Goal: Information Seeking & Learning: Learn about a topic

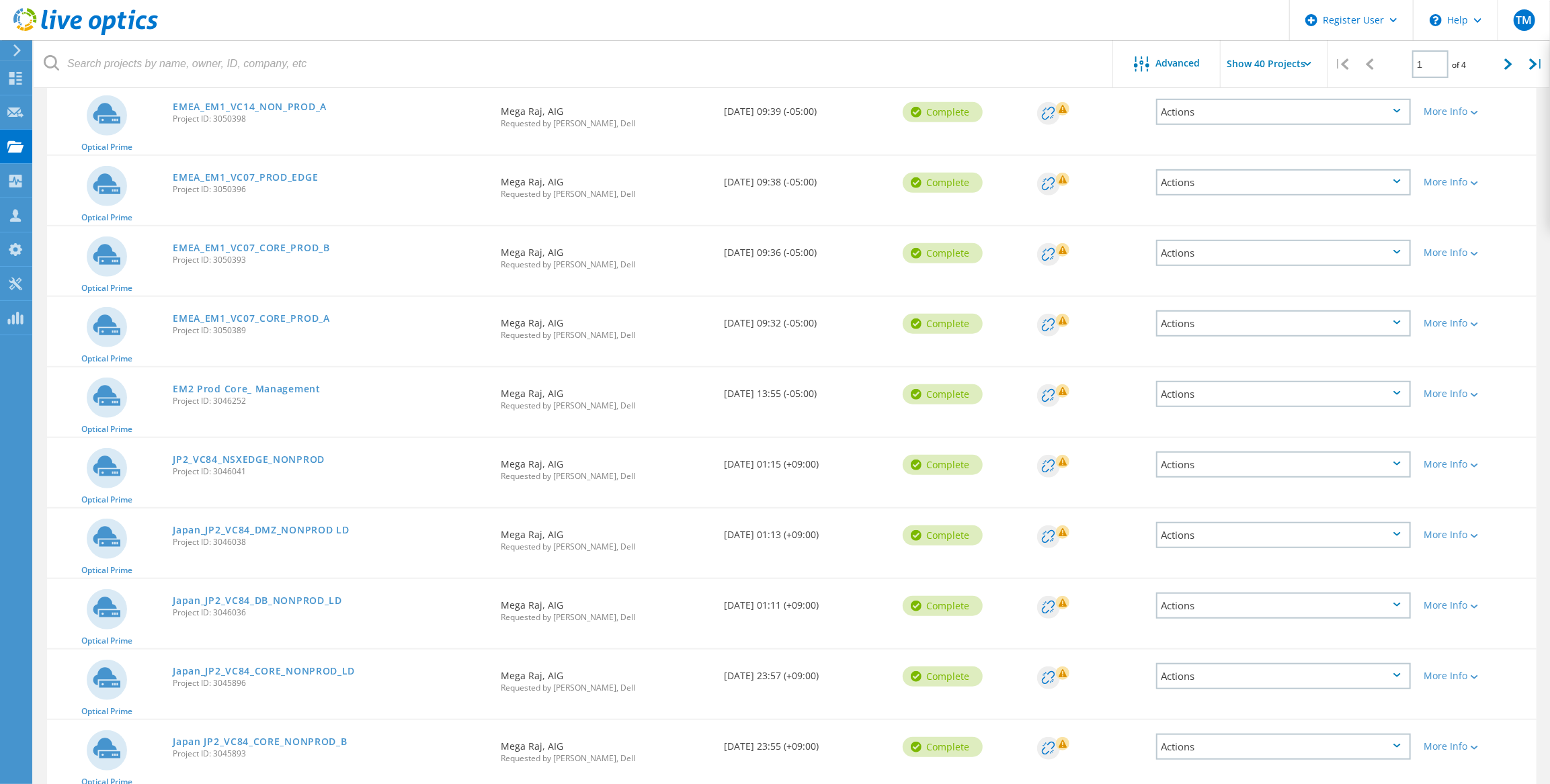
scroll to position [550, 0]
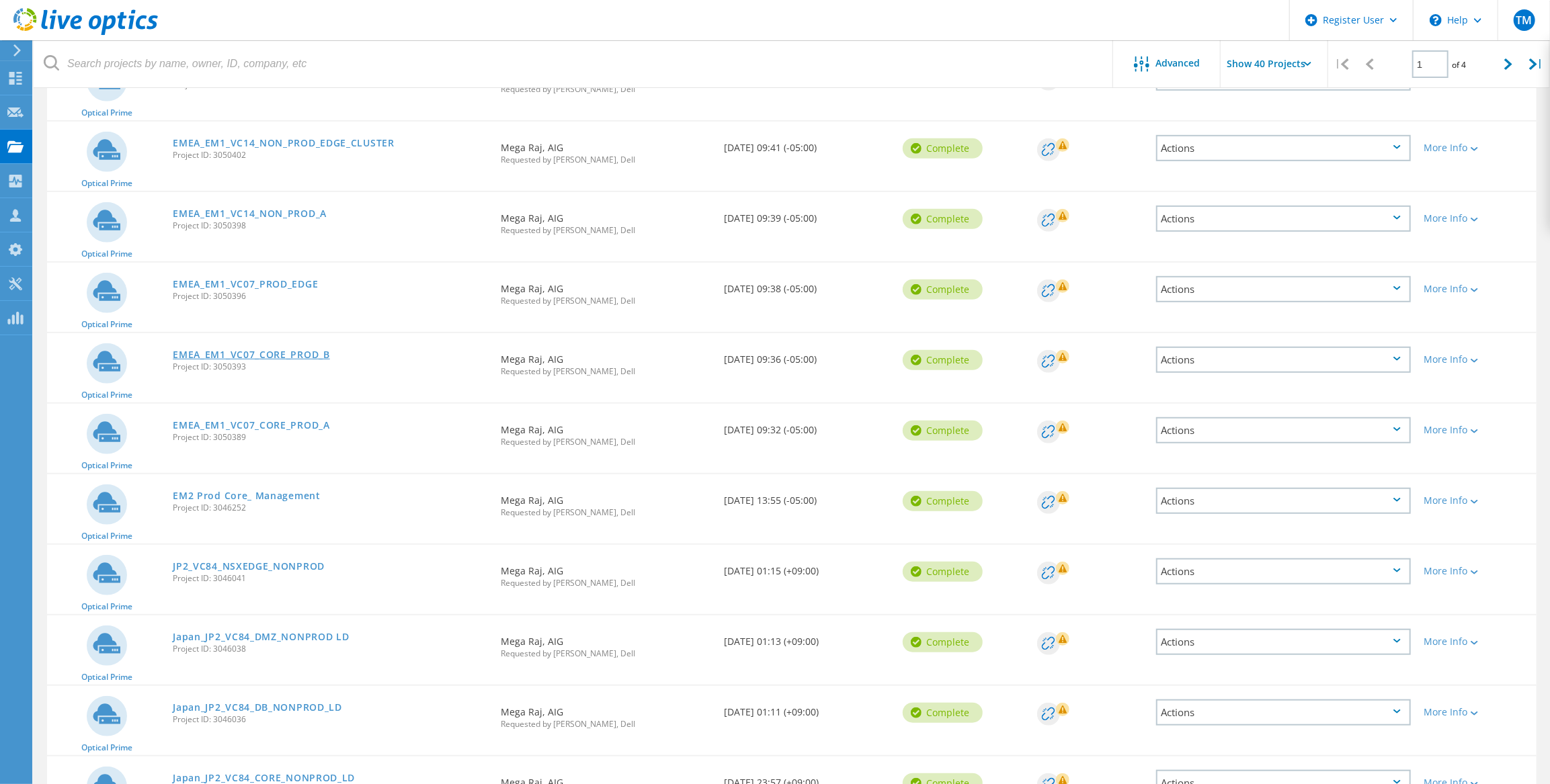
click at [230, 355] on link "EMEA_EM1_VC07_CORE_PROD_B" at bounding box center [252, 355] width 158 height 10
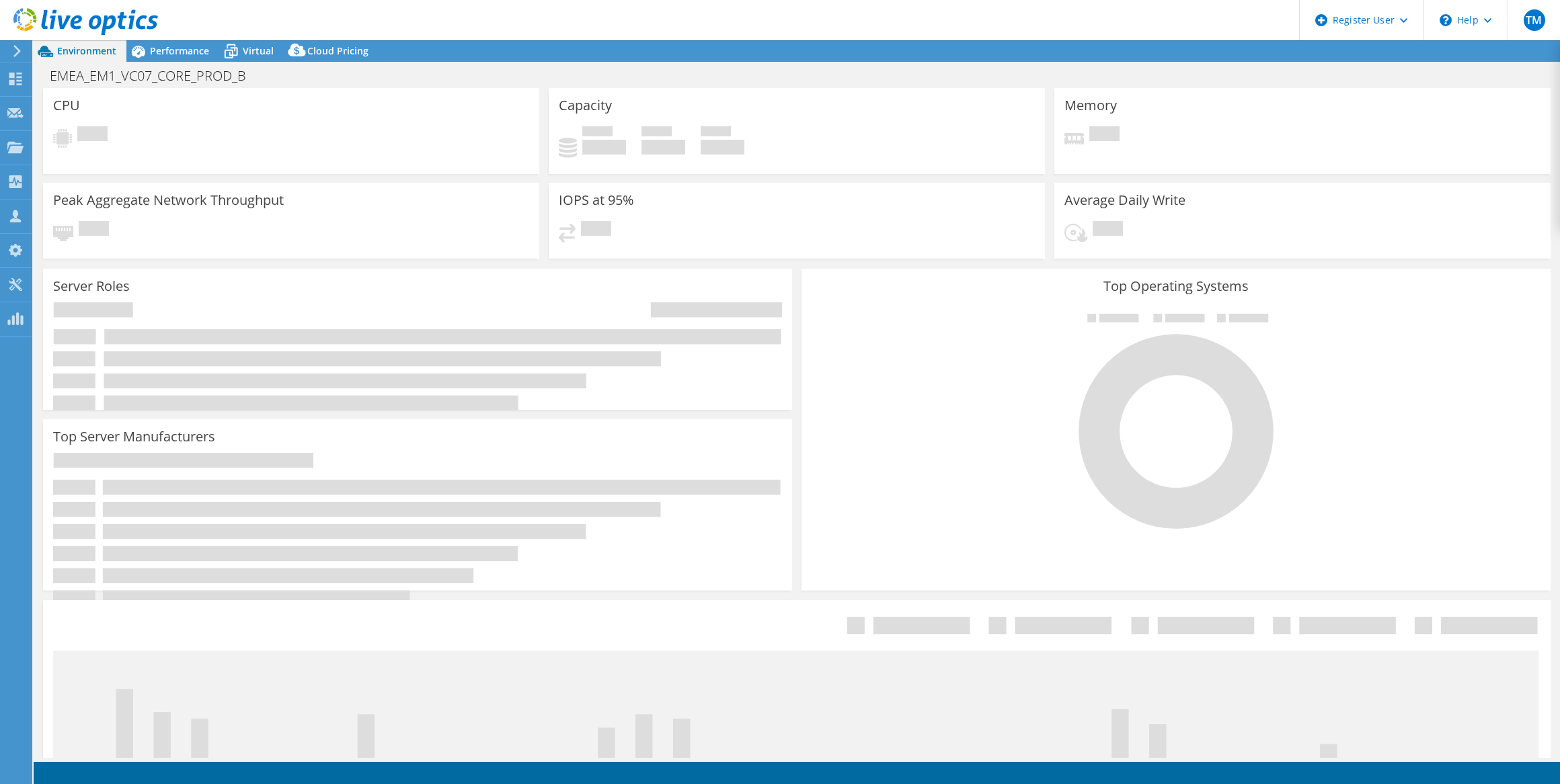
select select "USD"
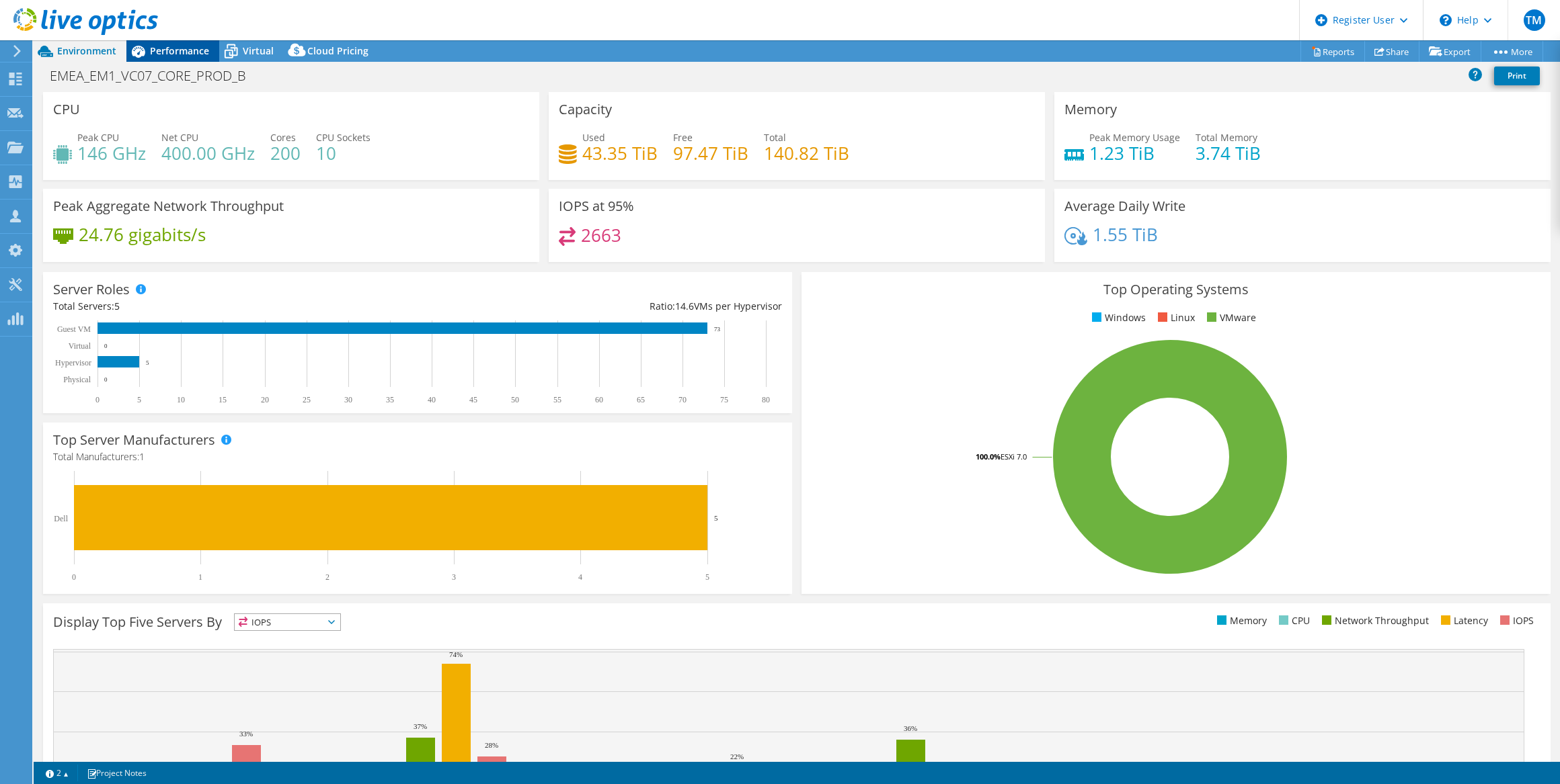
click at [174, 54] on span "Performance" at bounding box center [179, 51] width 59 height 13
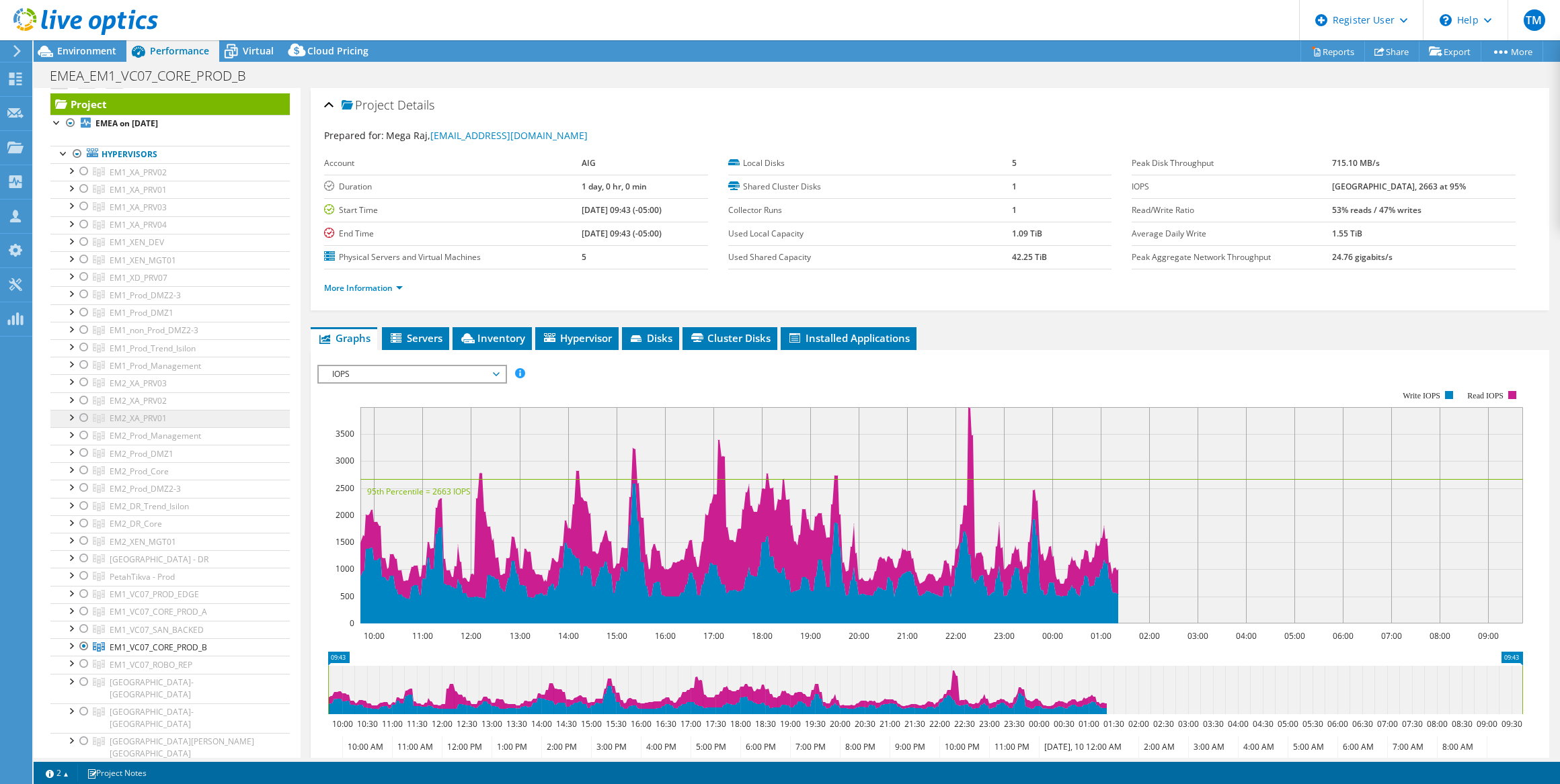
scroll to position [60, 0]
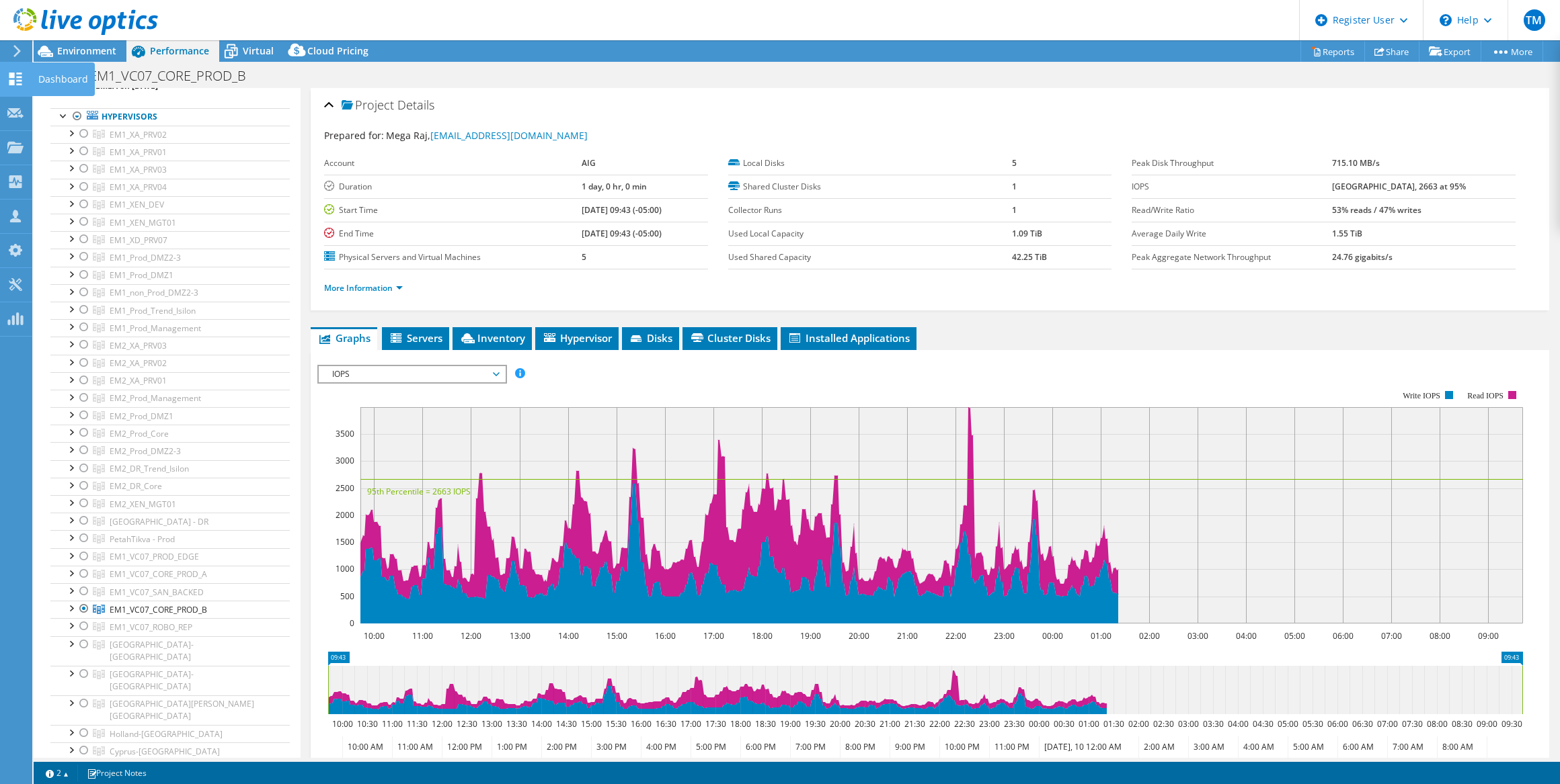
click at [20, 78] on icon at bounding box center [15, 79] width 16 height 13
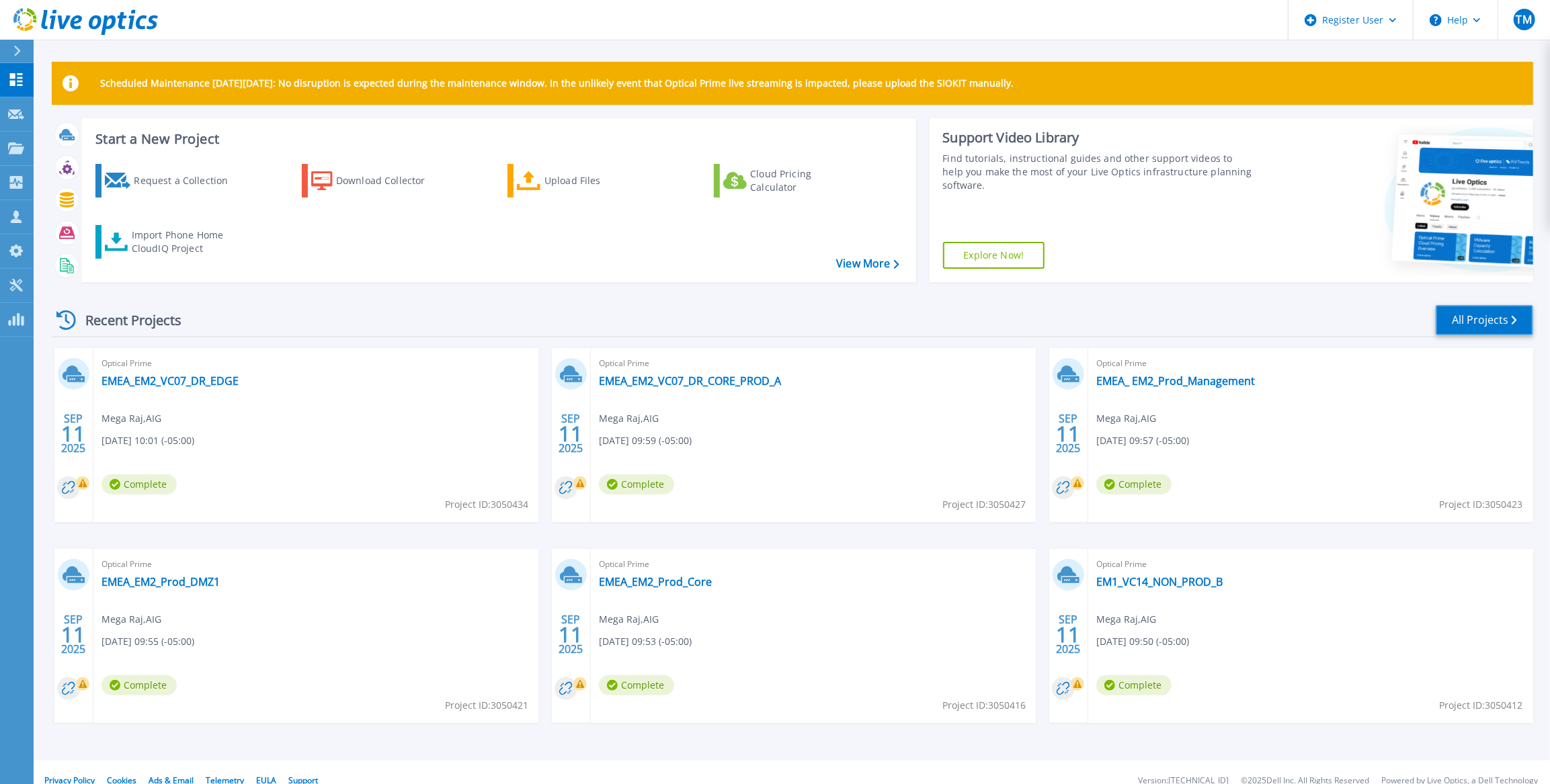
click at [1478, 322] on link "All Projects" at bounding box center [1485, 320] width 98 height 30
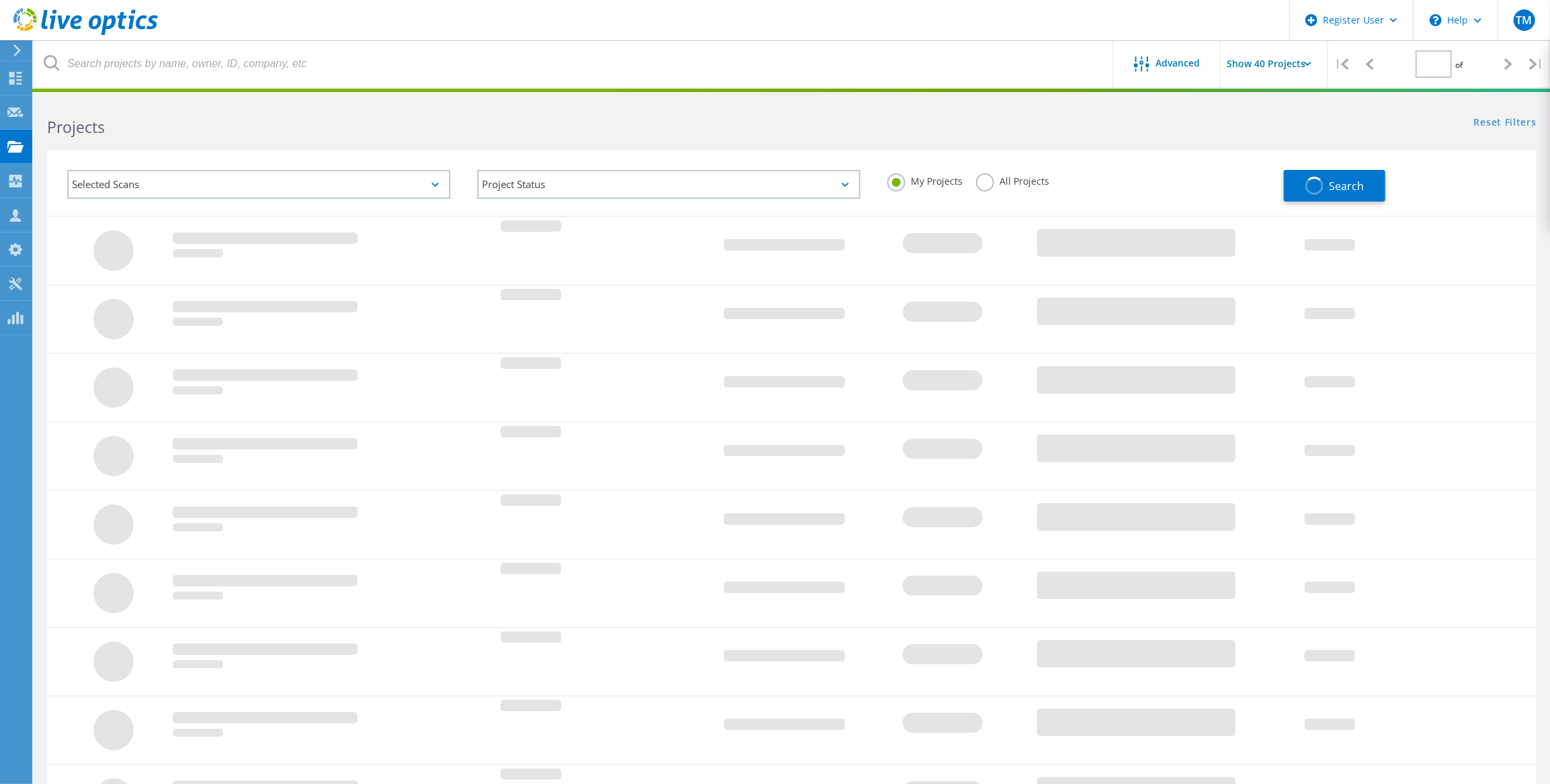
type input "1"
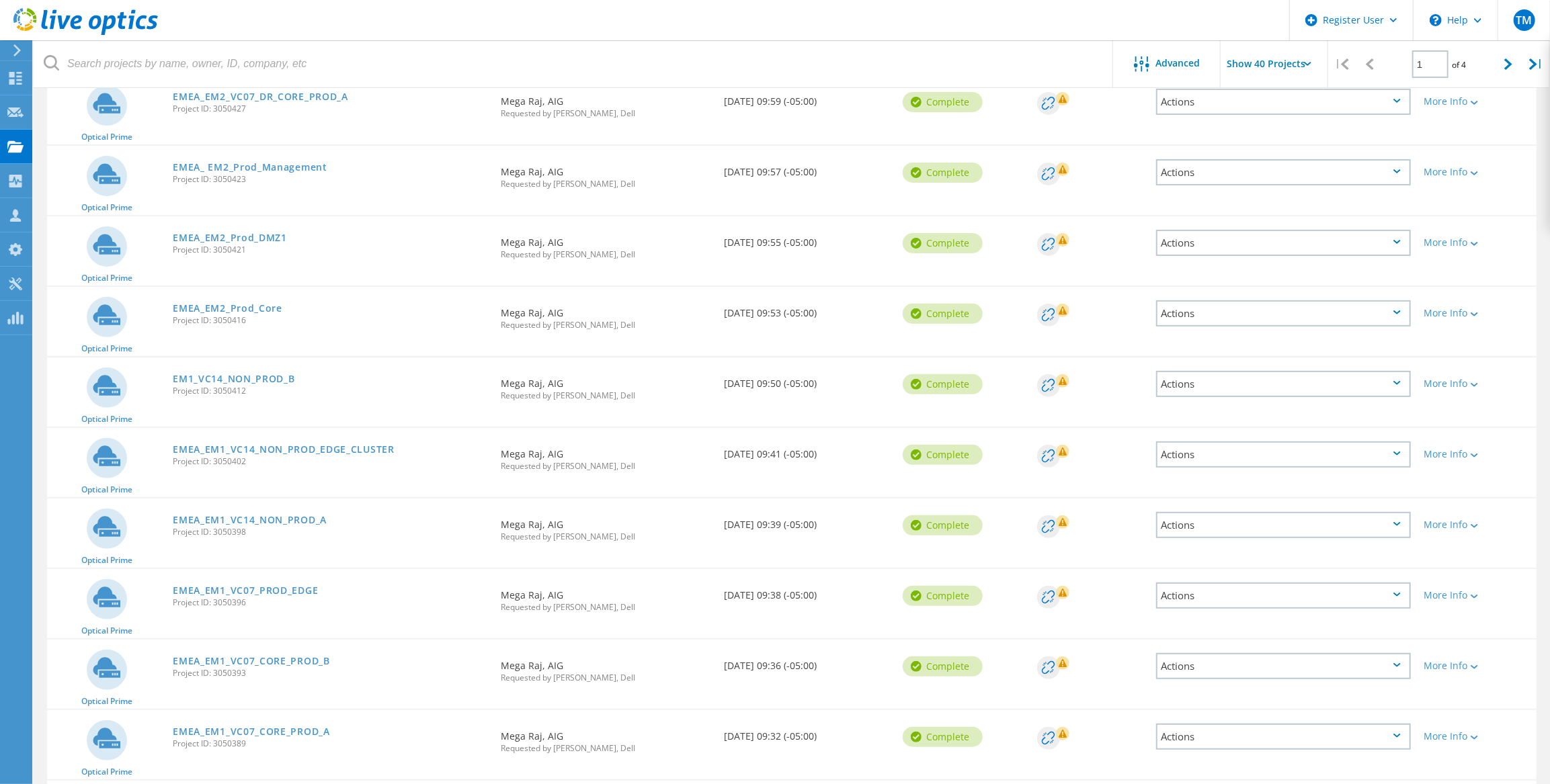
scroll to position [244, 0]
click at [283, 585] on link "EMEA_EM1_VC07_PROD_EDGE" at bounding box center [245, 590] width 145 height 10
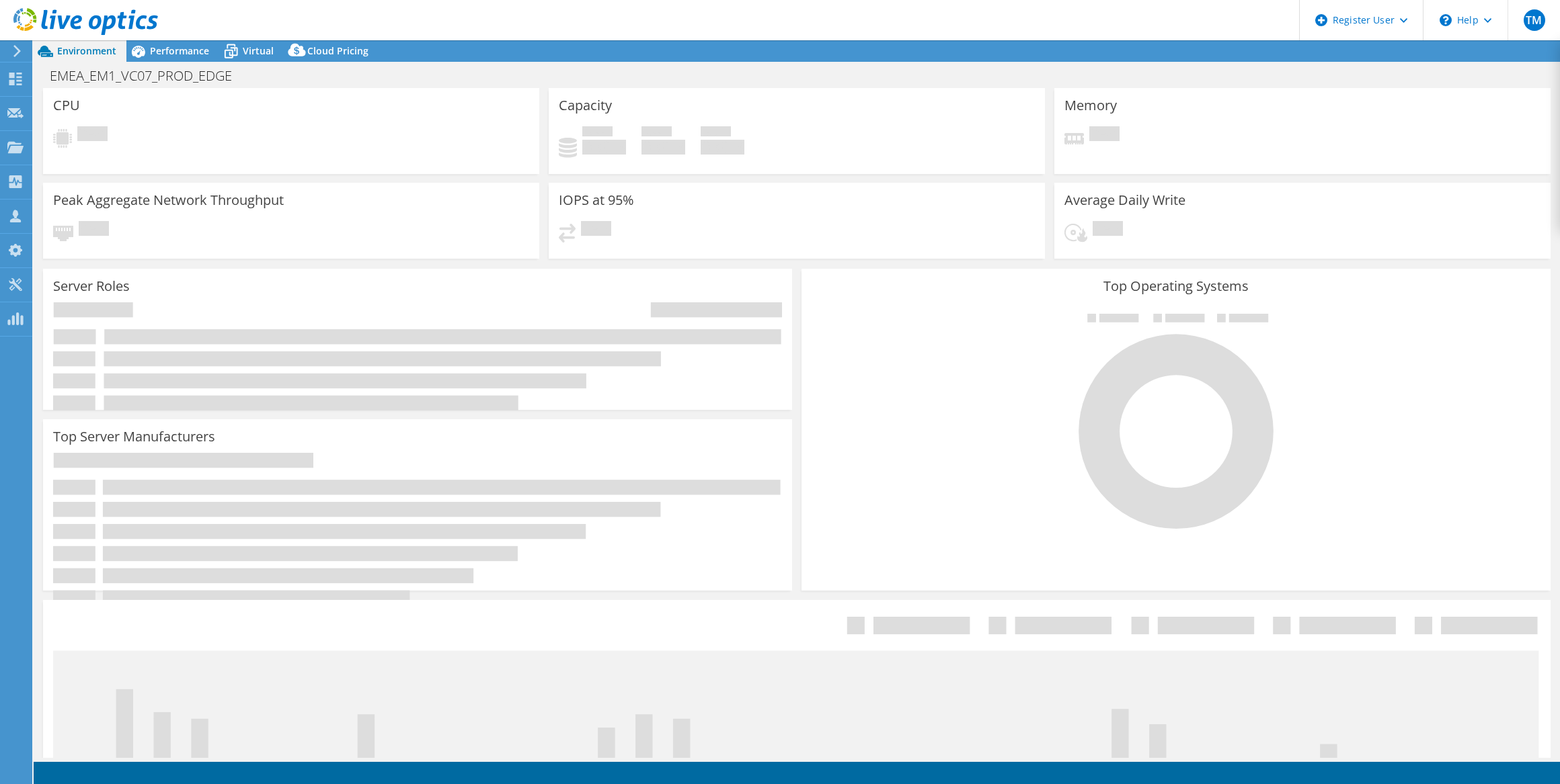
select select "USD"
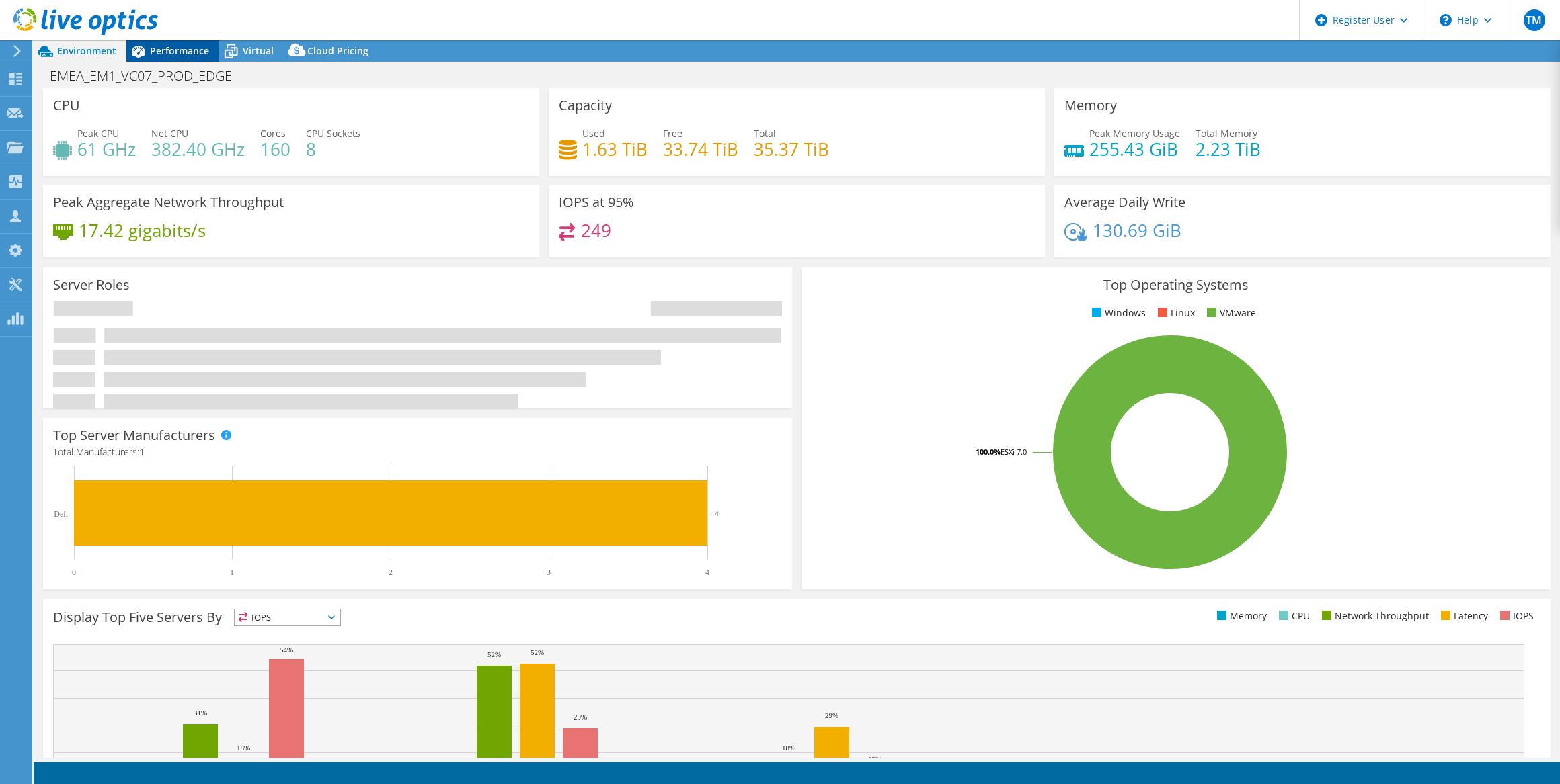
click at [172, 49] on span "Performance" at bounding box center [179, 51] width 59 height 13
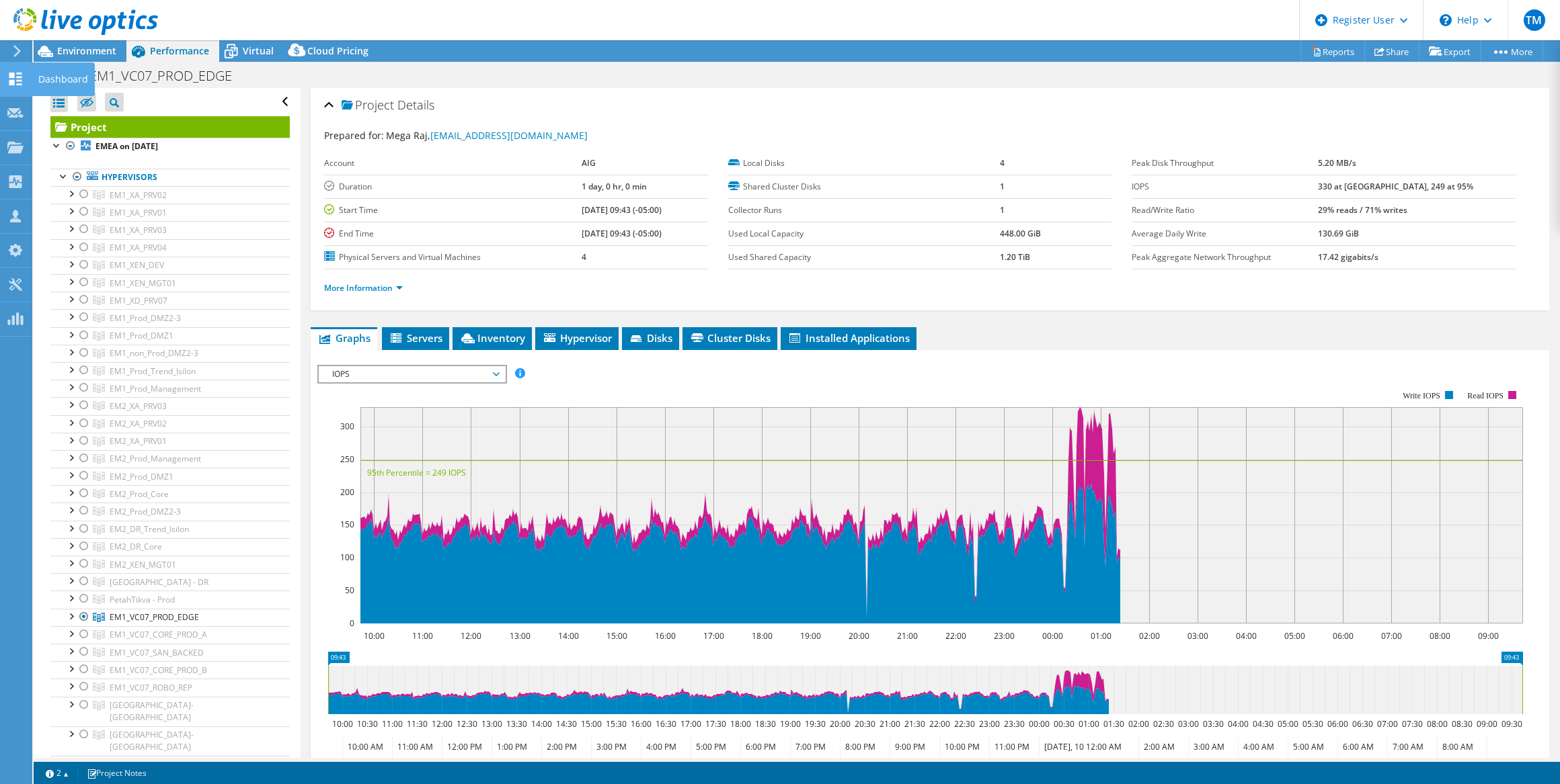
click at [15, 77] on icon at bounding box center [15, 79] width 16 height 13
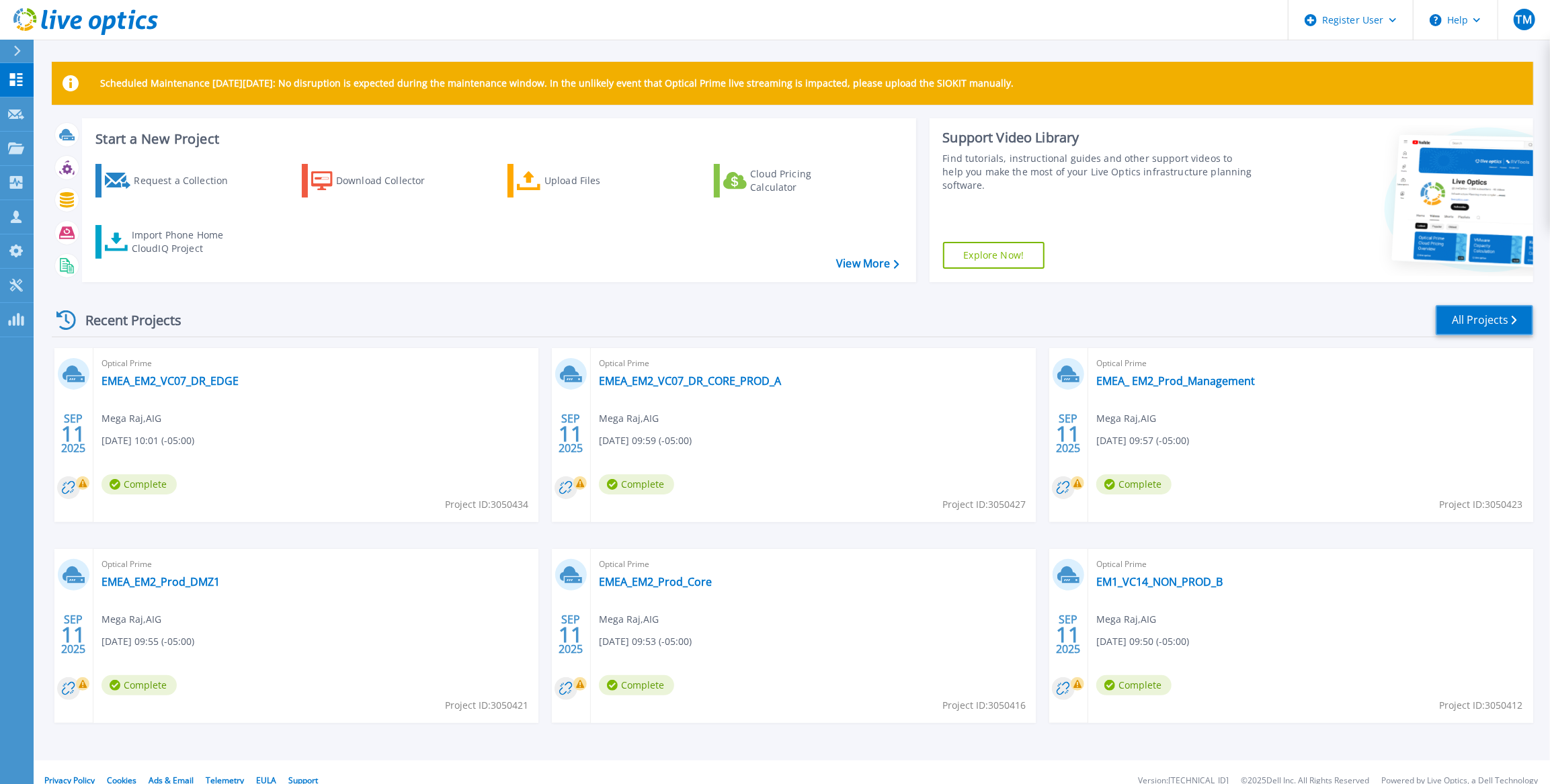
click at [1490, 314] on link "All Projects" at bounding box center [1485, 320] width 98 height 30
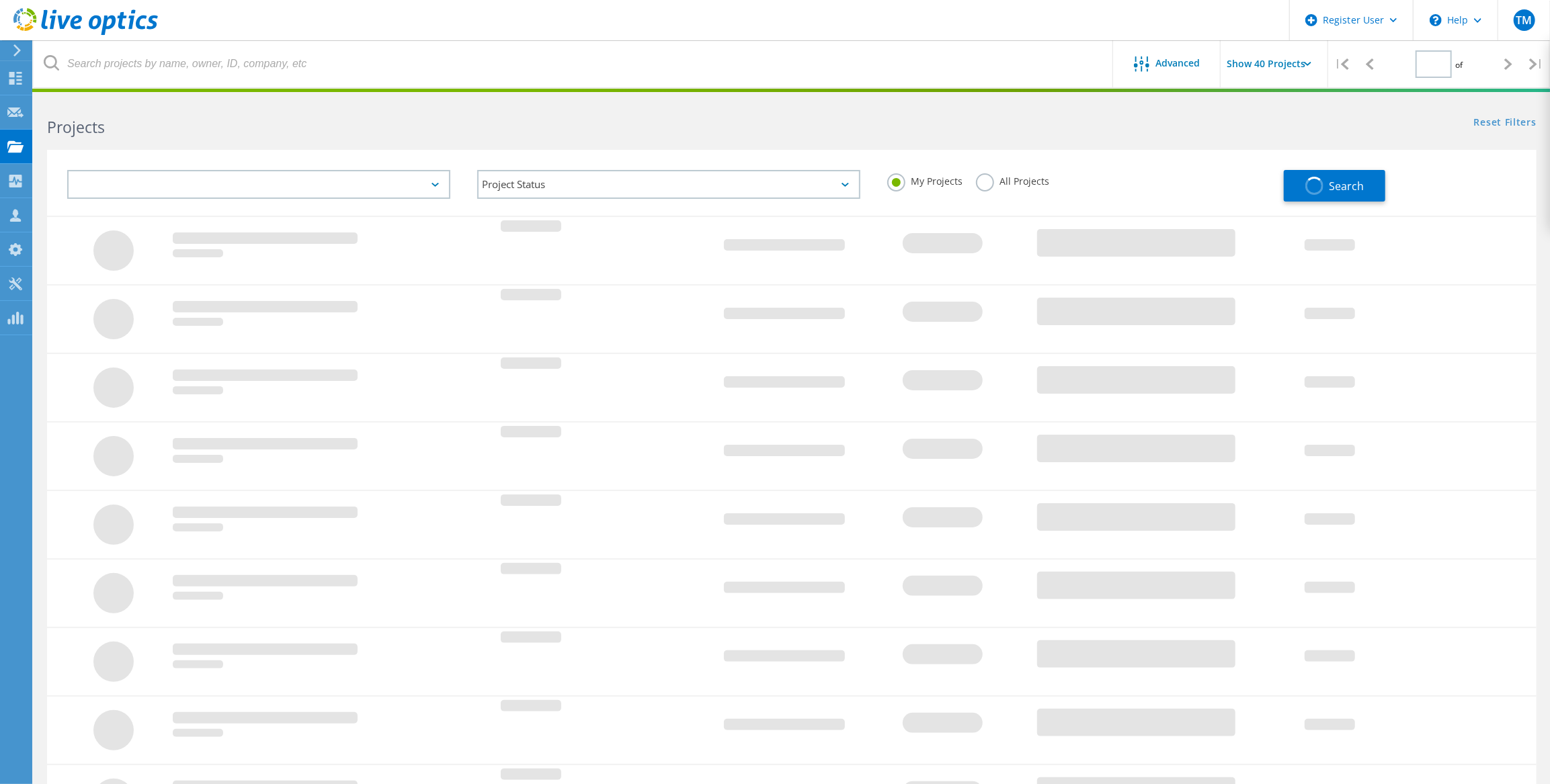
type input "1"
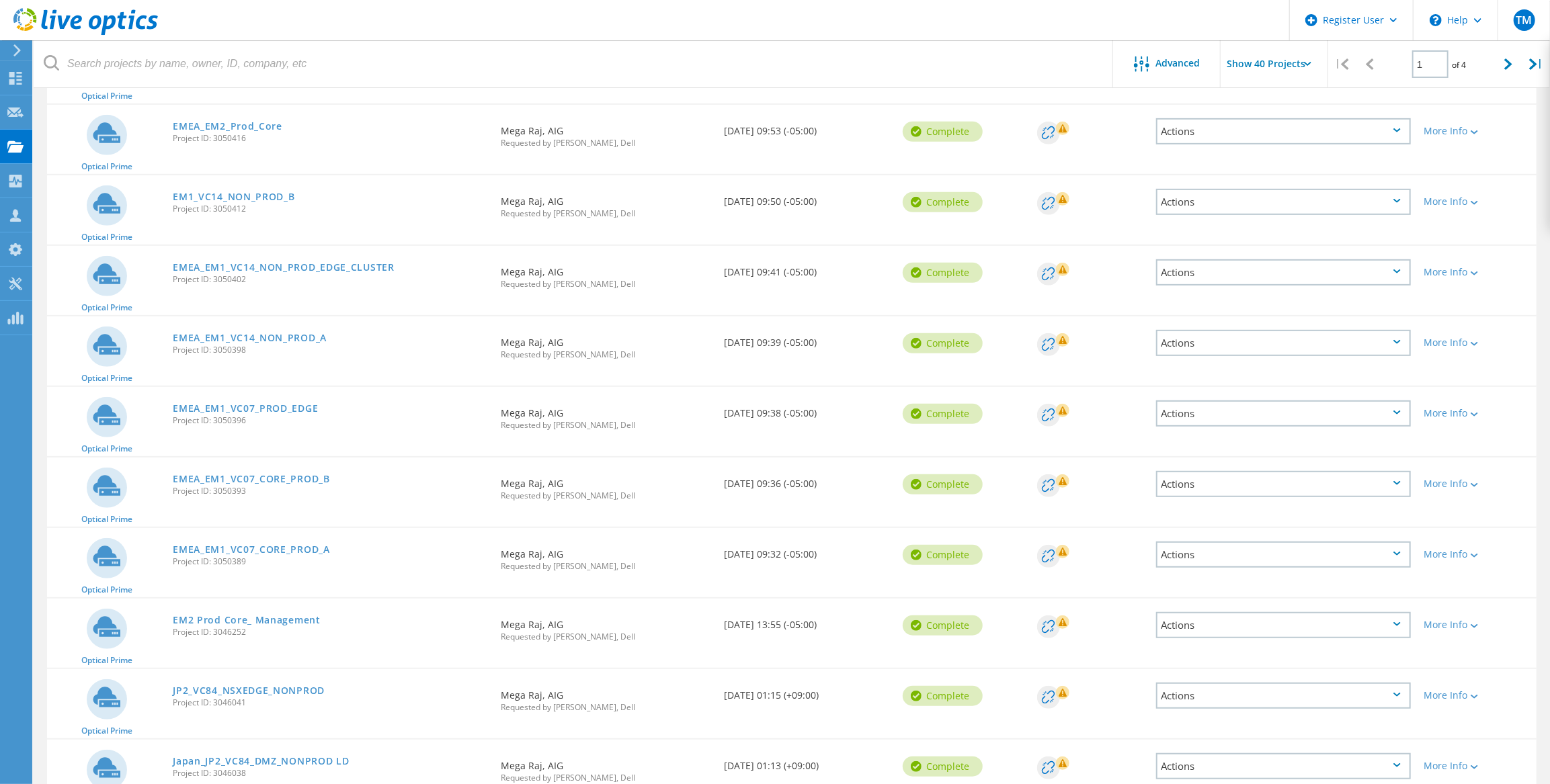
scroll to position [427, 0]
click at [267, 478] on link "EMEA_EM1_VC07_CORE_PROD_B" at bounding box center [252, 477] width 158 height 10
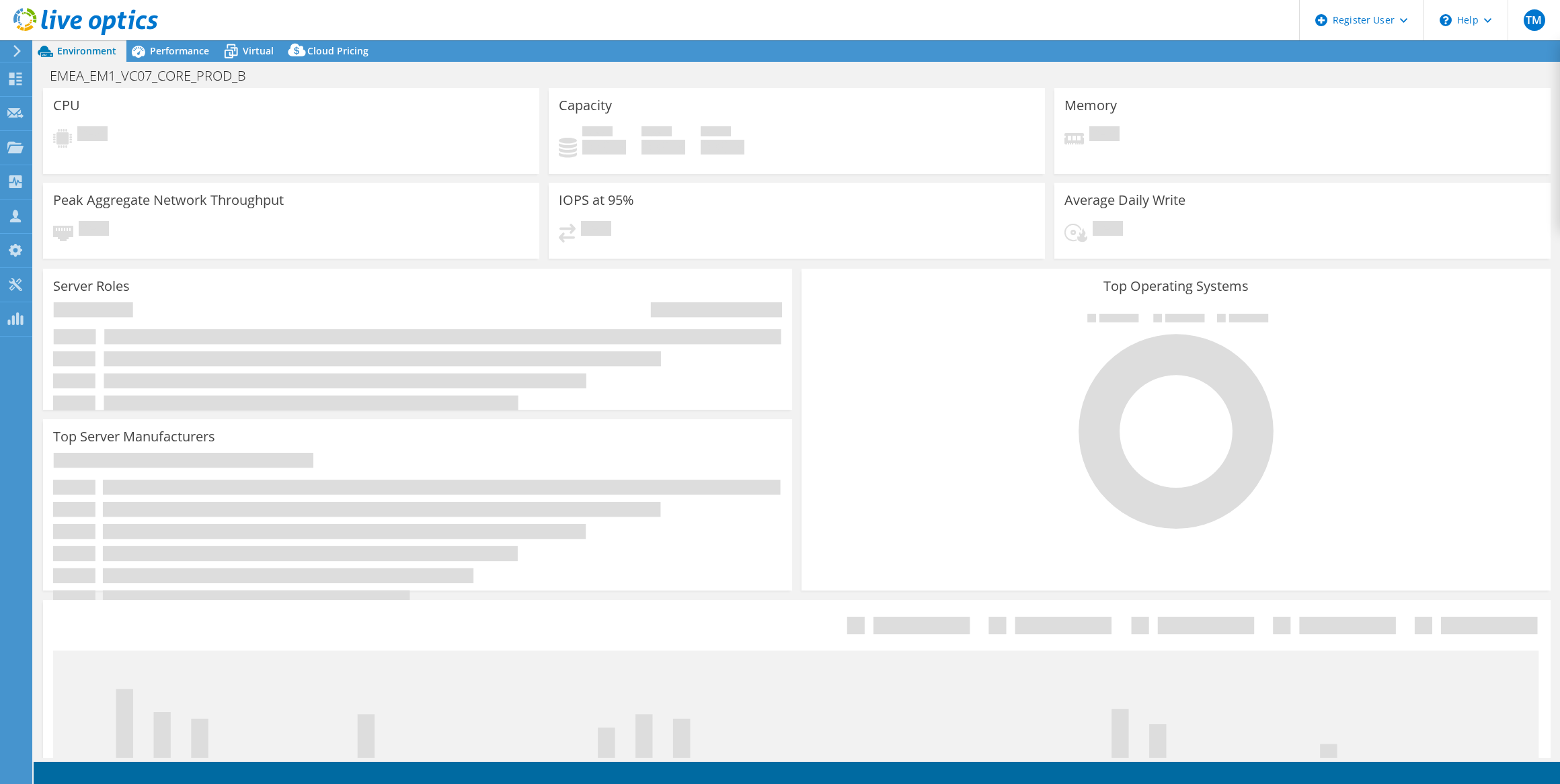
select select "USD"
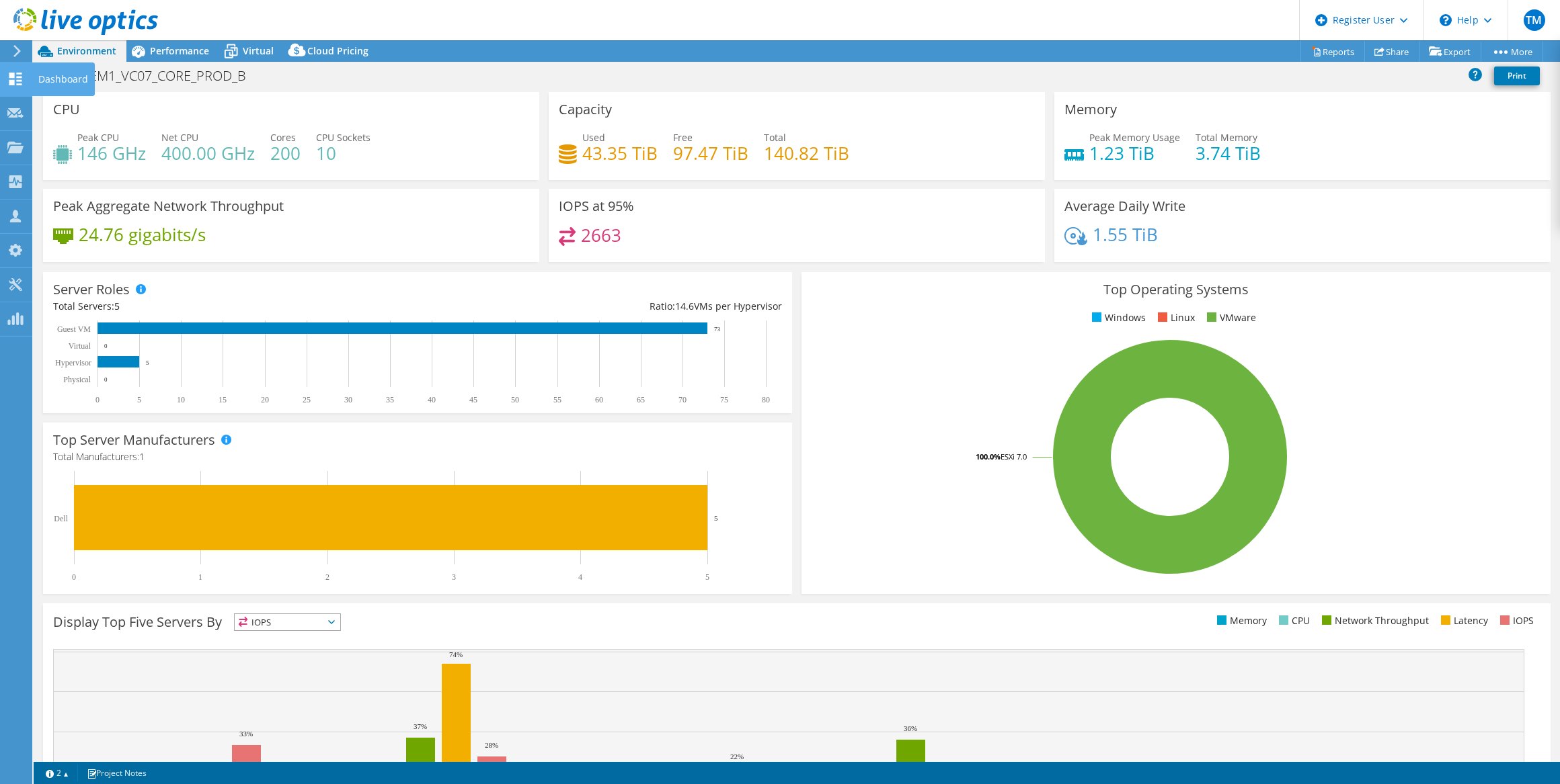
click at [15, 79] on icon at bounding box center [15, 79] width 16 height 13
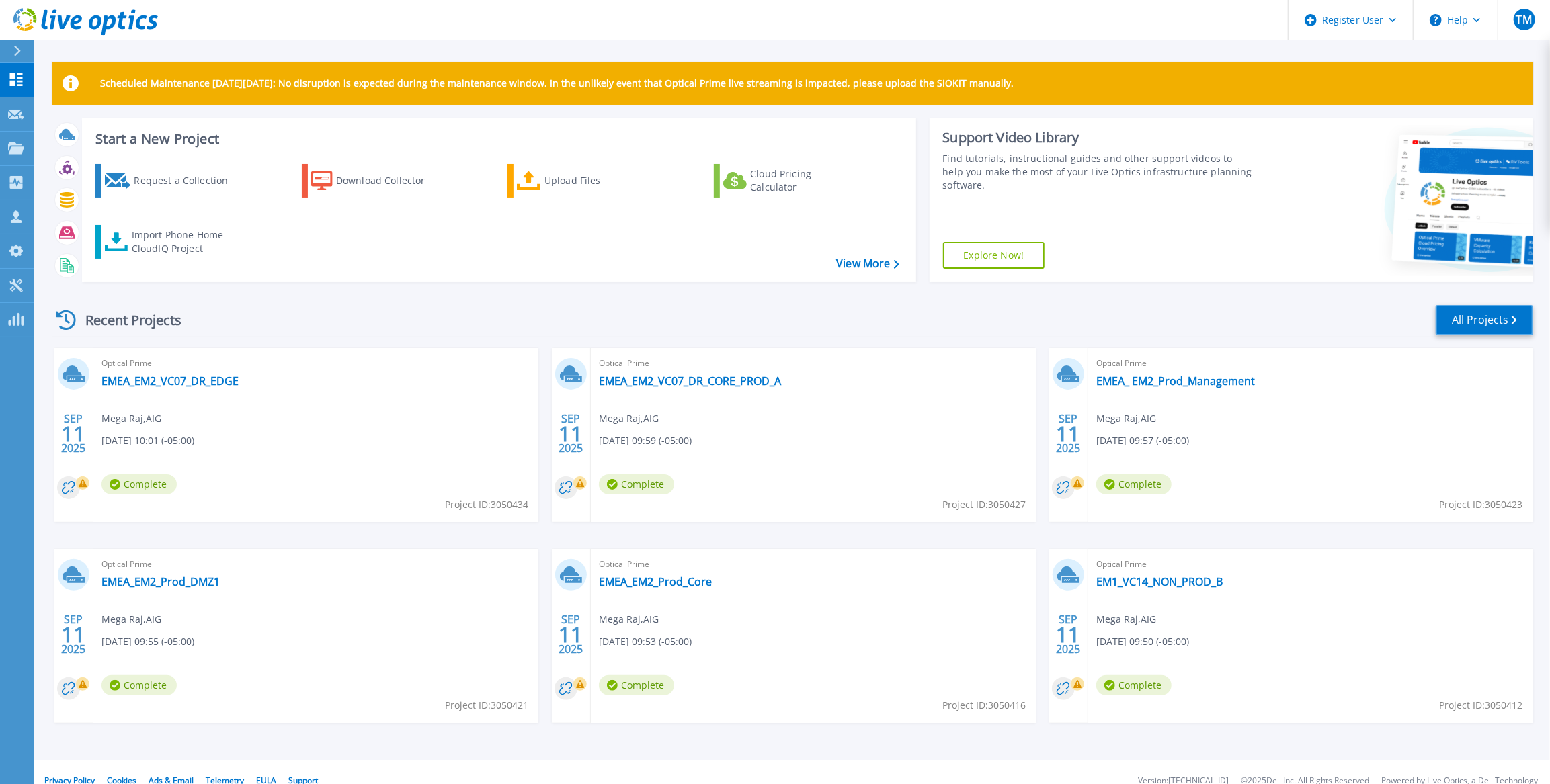
click at [1486, 315] on link "All Projects" at bounding box center [1485, 320] width 98 height 30
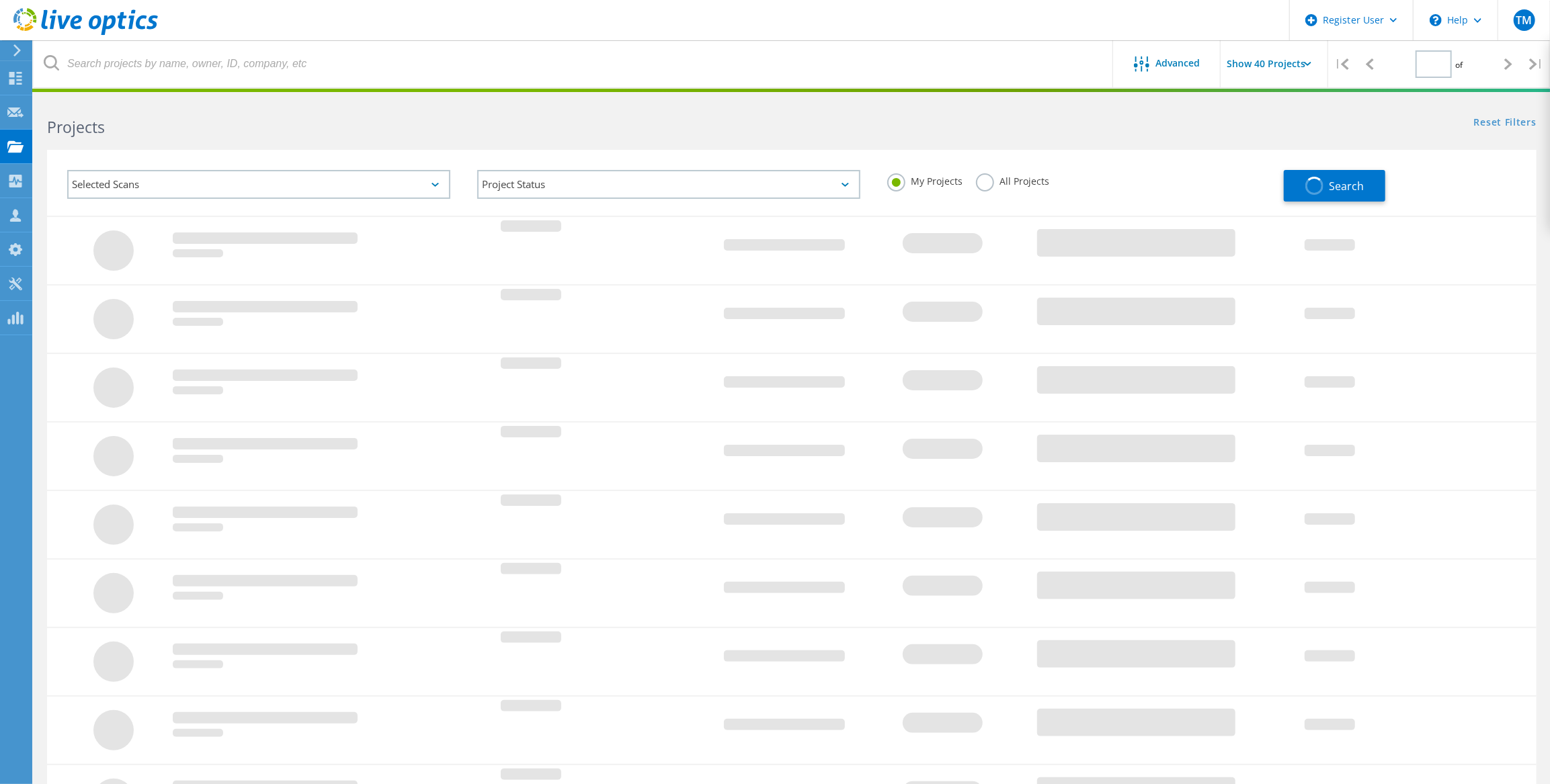
type input "1"
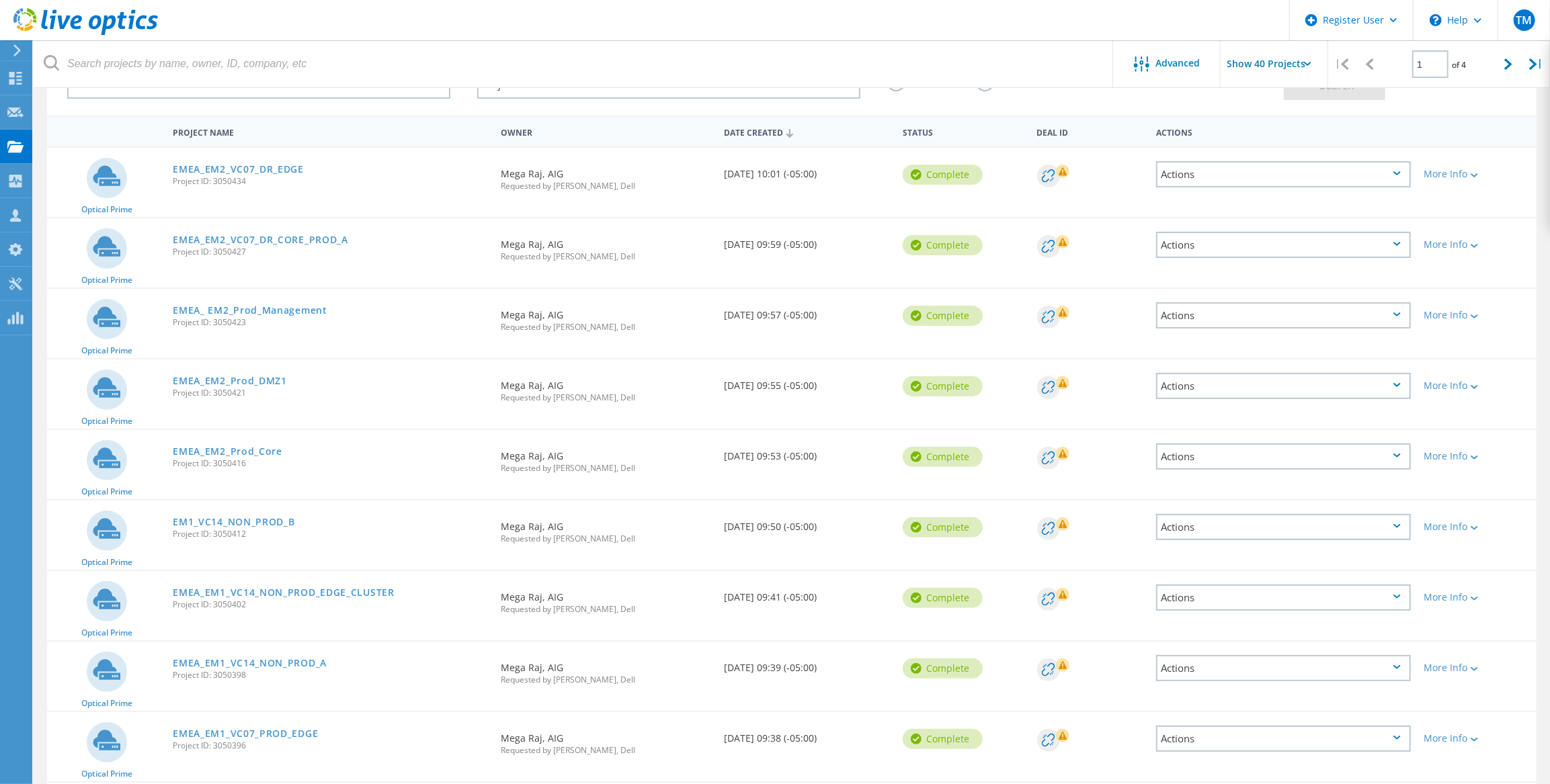
scroll to position [122, 0]
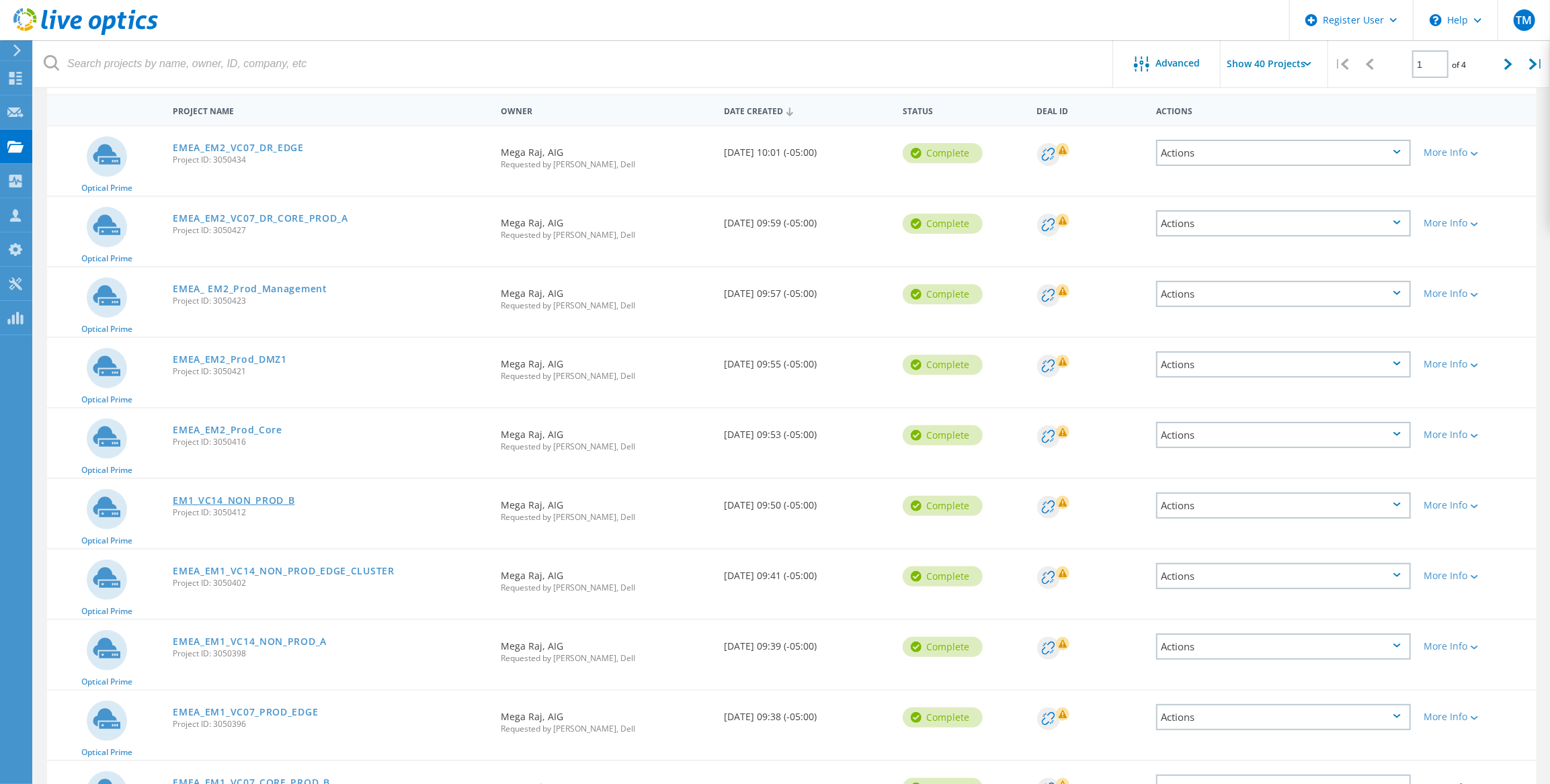
click at [248, 497] on link "EM1_VC14_NON_PROD_B" at bounding box center [234, 500] width 122 height 10
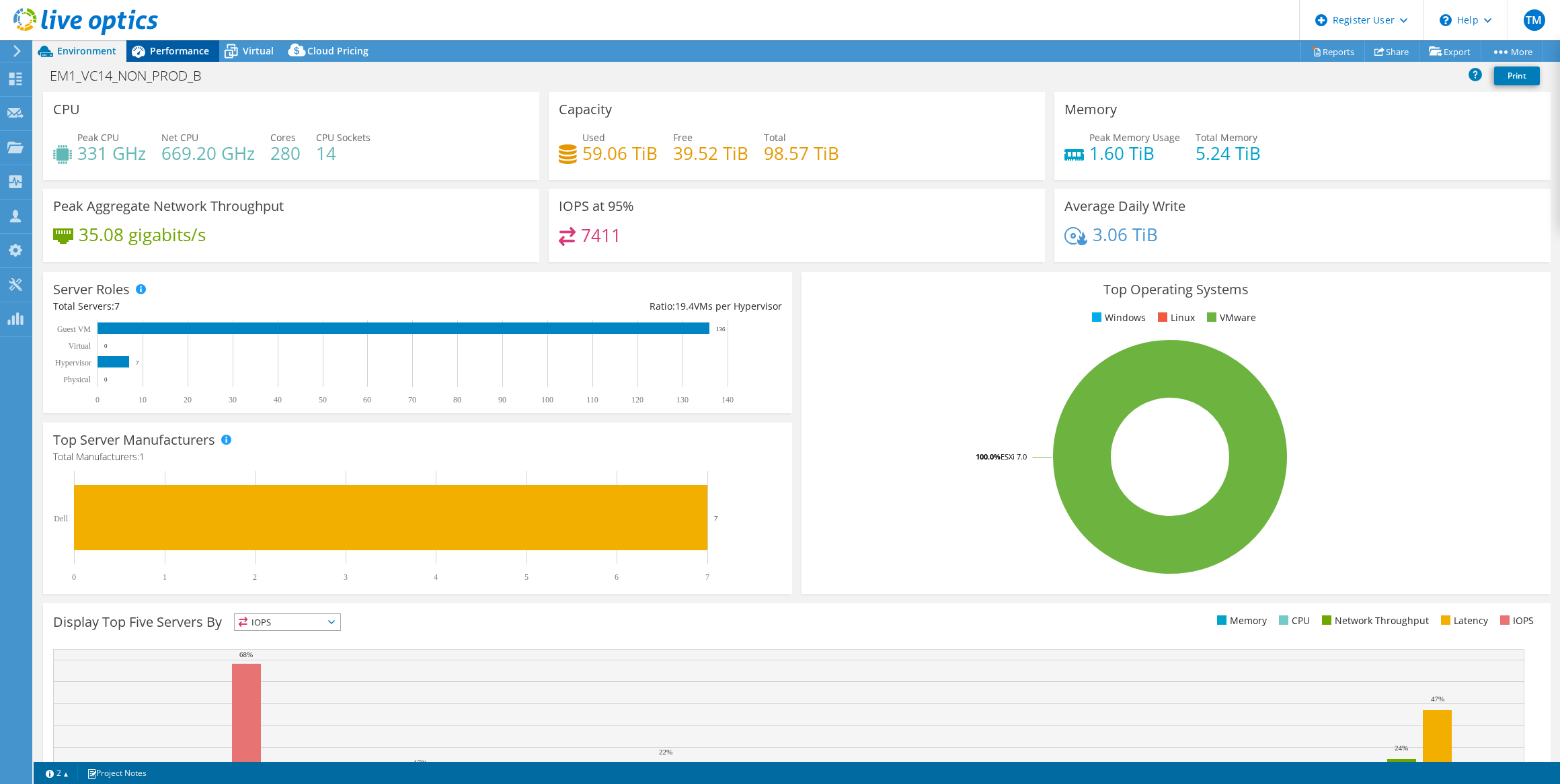
click at [165, 52] on span "Performance" at bounding box center [179, 51] width 59 height 13
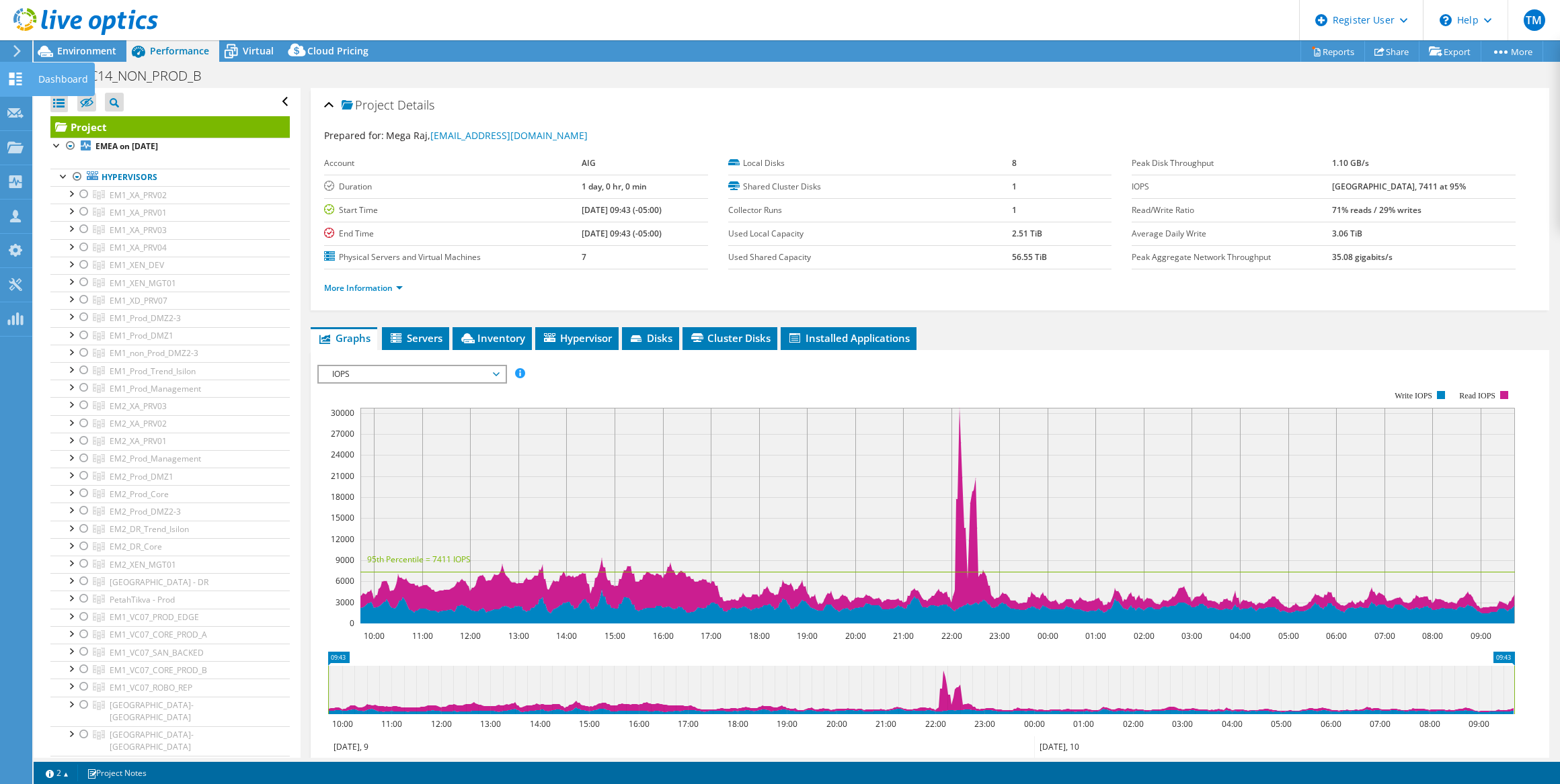
click at [14, 73] on use at bounding box center [16, 79] width 13 height 13
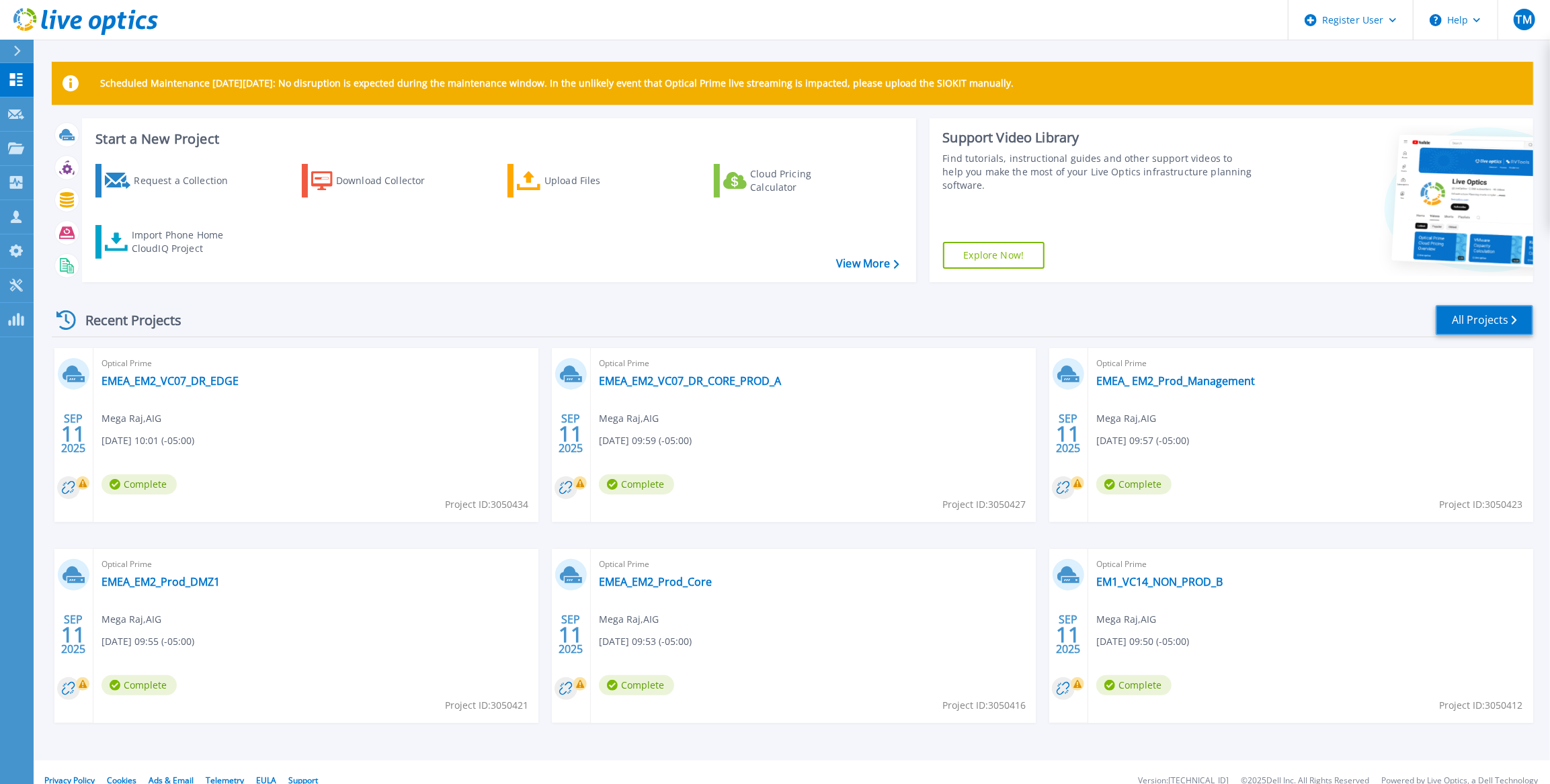
click at [1488, 315] on link "All Projects" at bounding box center [1485, 320] width 98 height 30
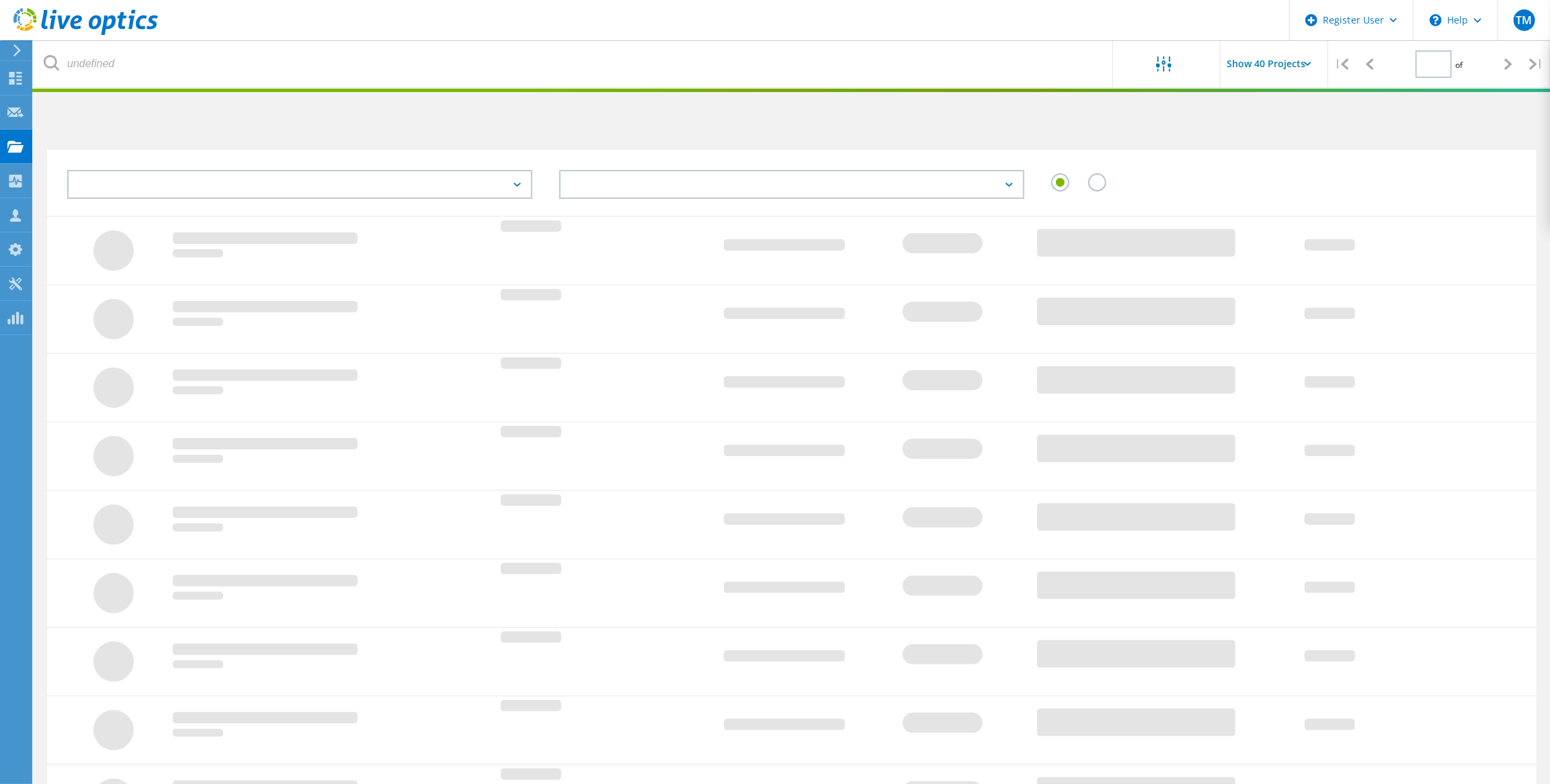
type input "1"
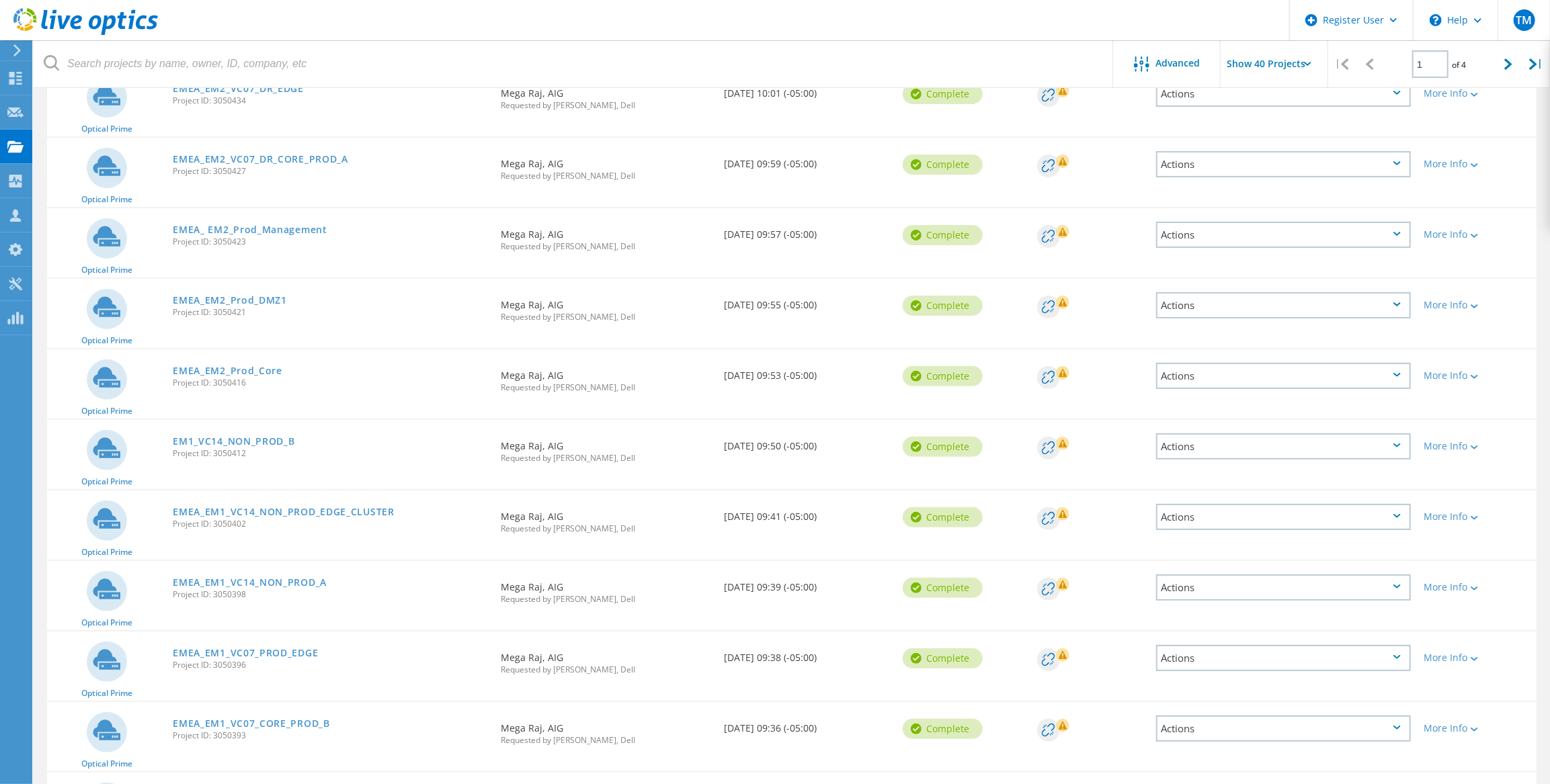
scroll to position [183, 0]
click at [289, 505] on link "EMEA_EM1_VC14_NON_PROD_EDGE_CLUSTER" at bounding box center [284, 510] width 222 height 10
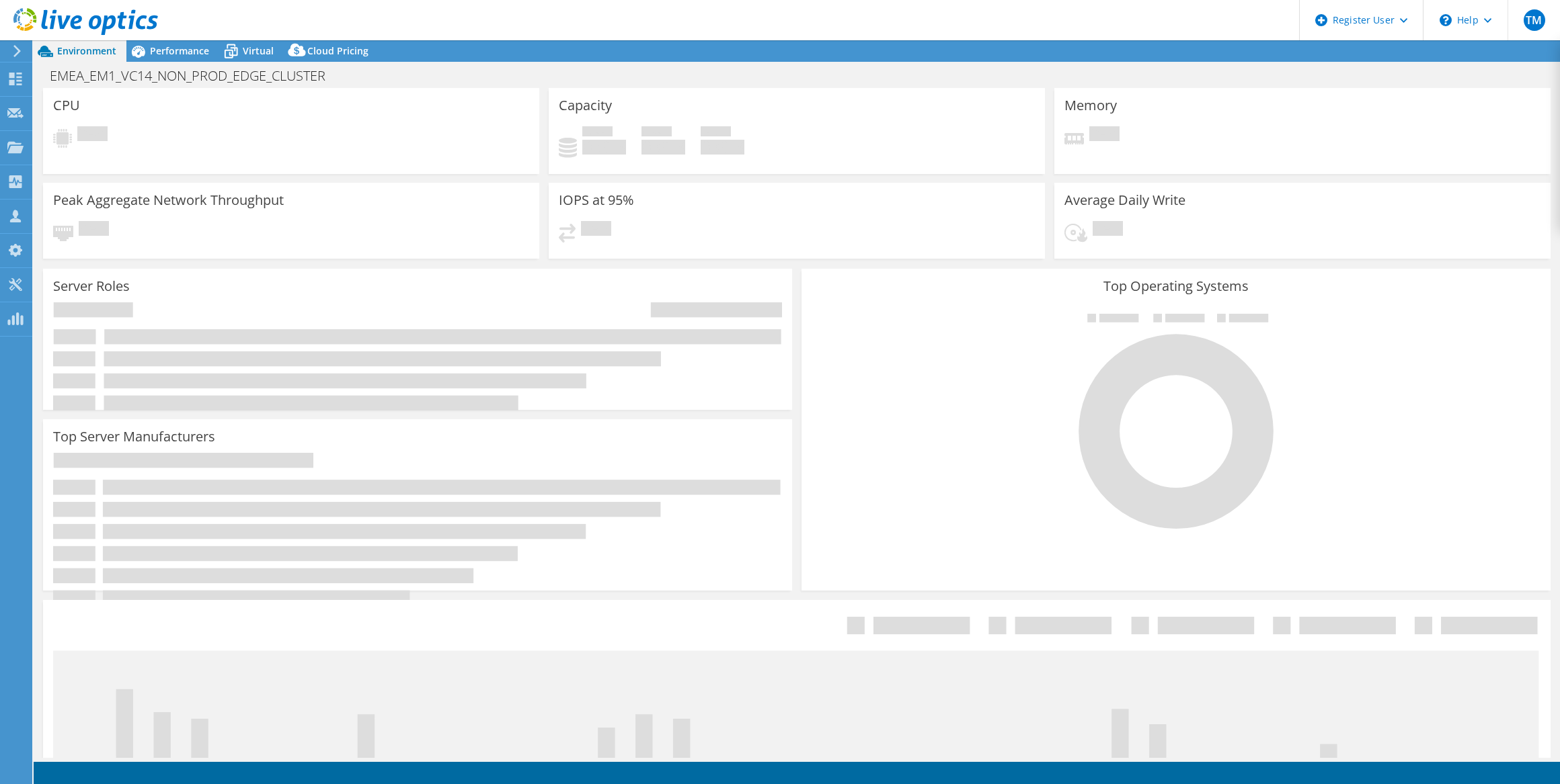
select select "USD"
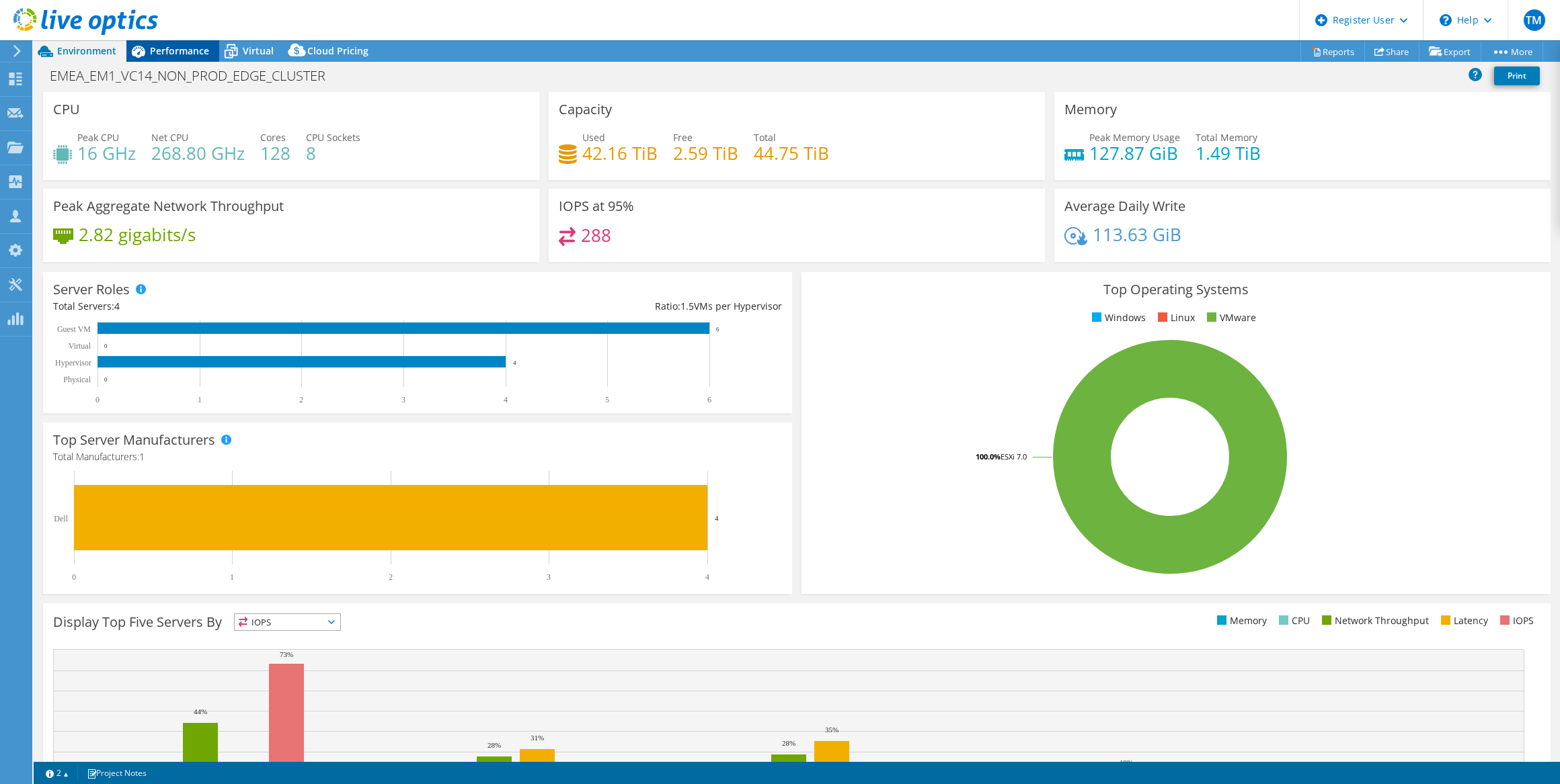
click at [176, 52] on span "Performance" at bounding box center [179, 51] width 59 height 13
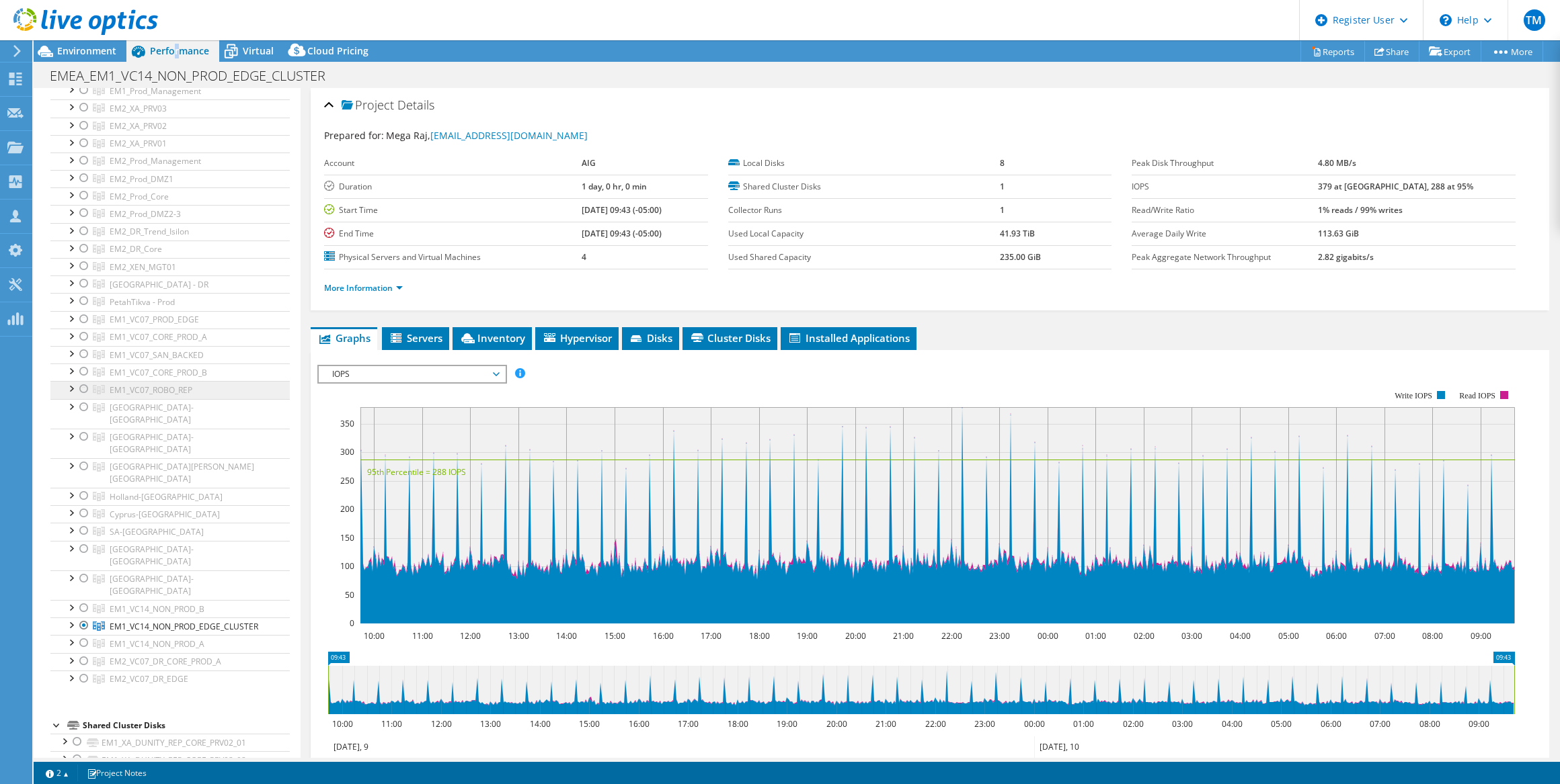
scroll to position [366, 0]
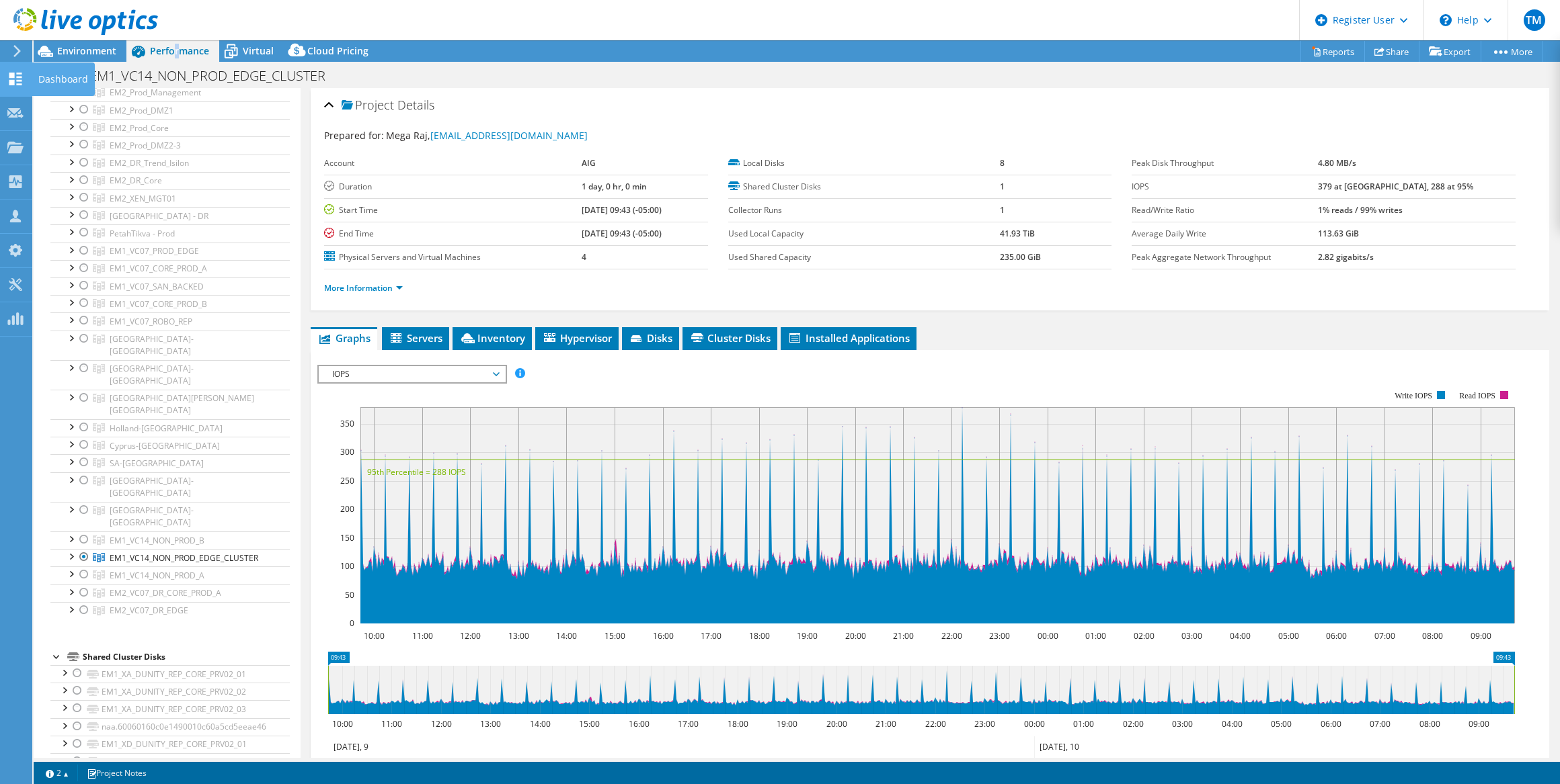
click at [20, 77] on icon at bounding box center [15, 79] width 16 height 13
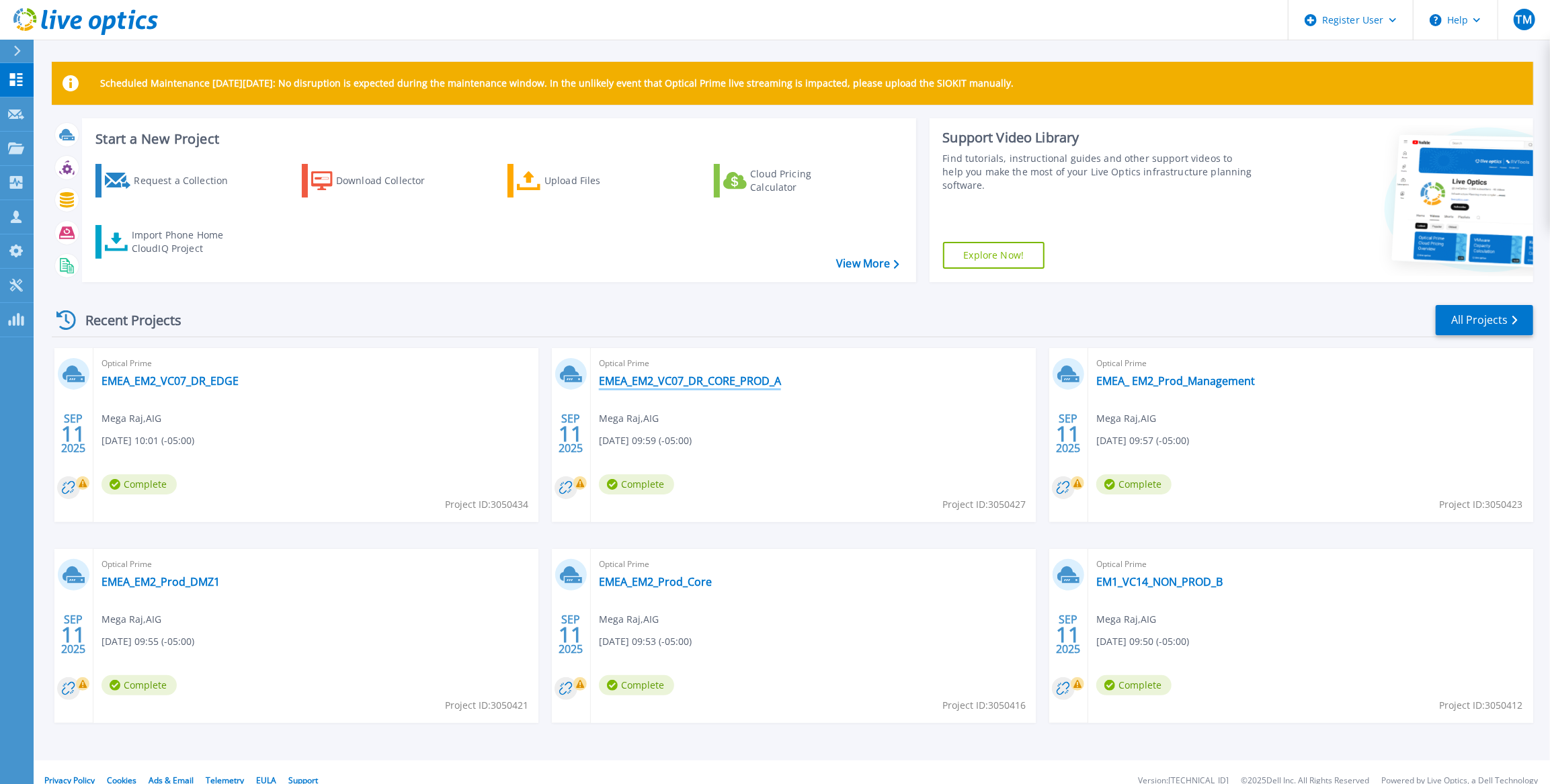
click at [678, 375] on link "EMEA_EM2_VC07_DR_CORE_PROD_A" at bounding box center [690, 381] width 182 height 14
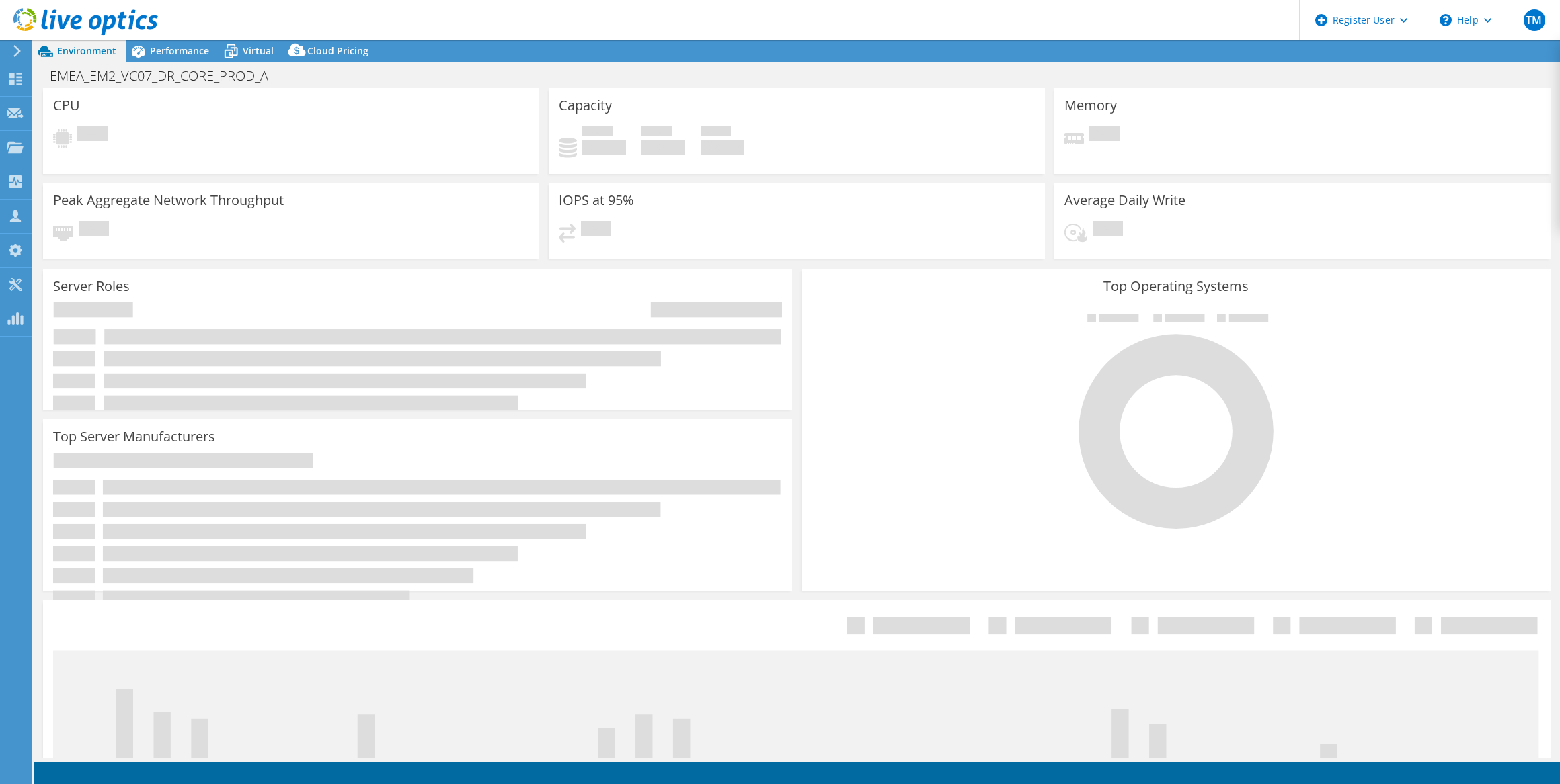
select select "USD"
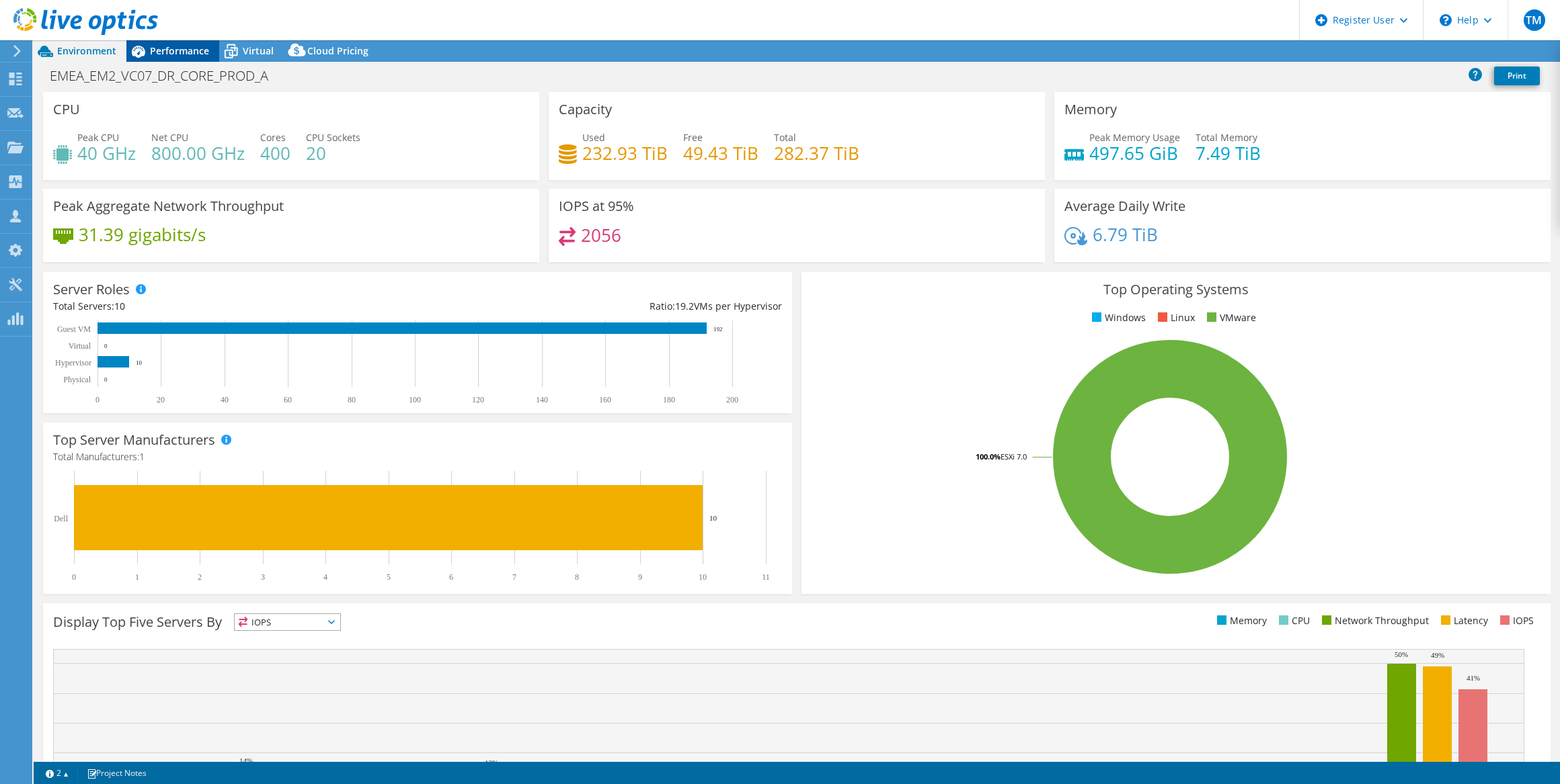
click at [172, 47] on span "Performance" at bounding box center [179, 51] width 59 height 13
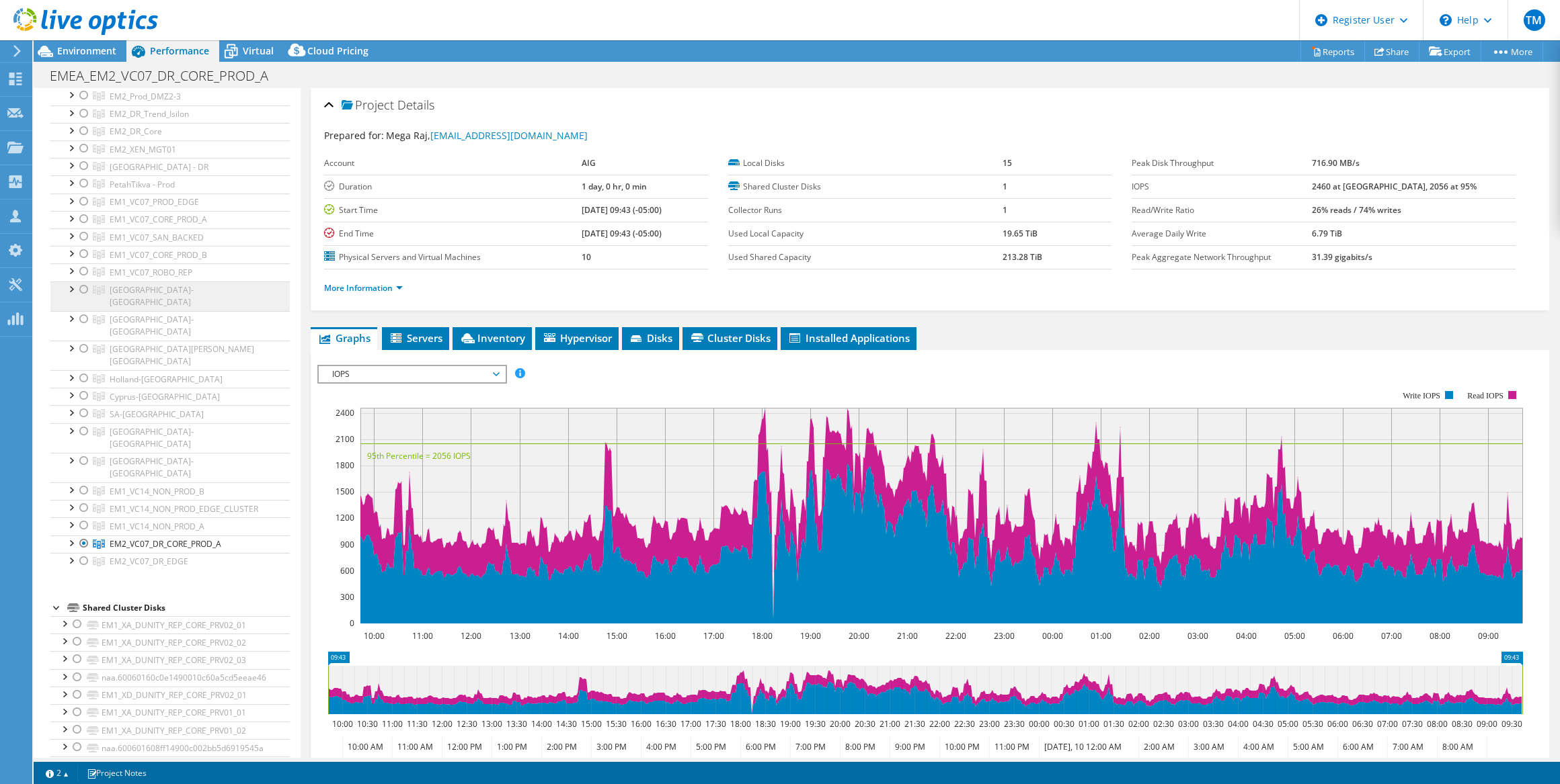
scroll to position [427, 0]
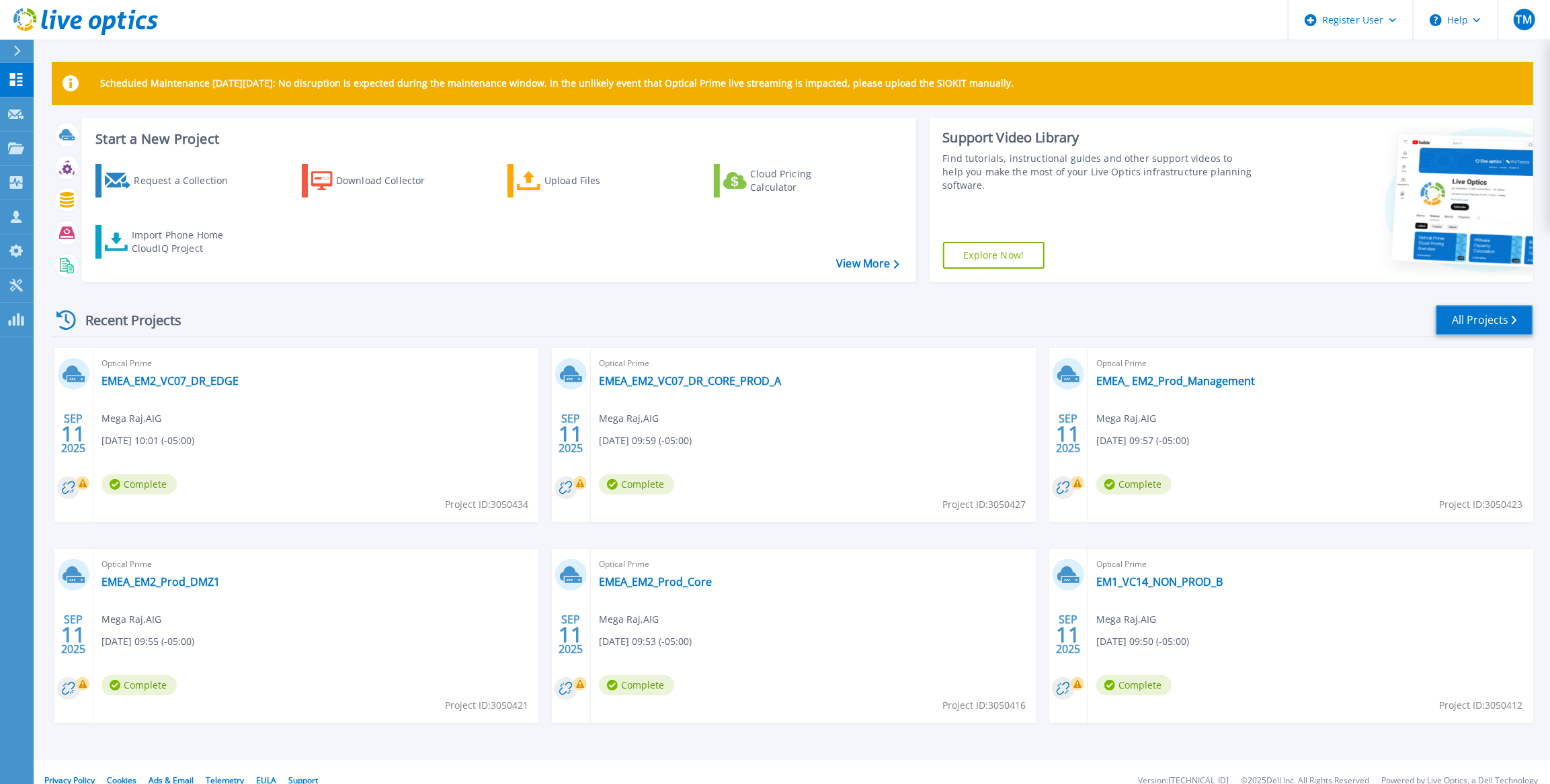
click at [1480, 317] on link "All Projects" at bounding box center [1485, 320] width 98 height 30
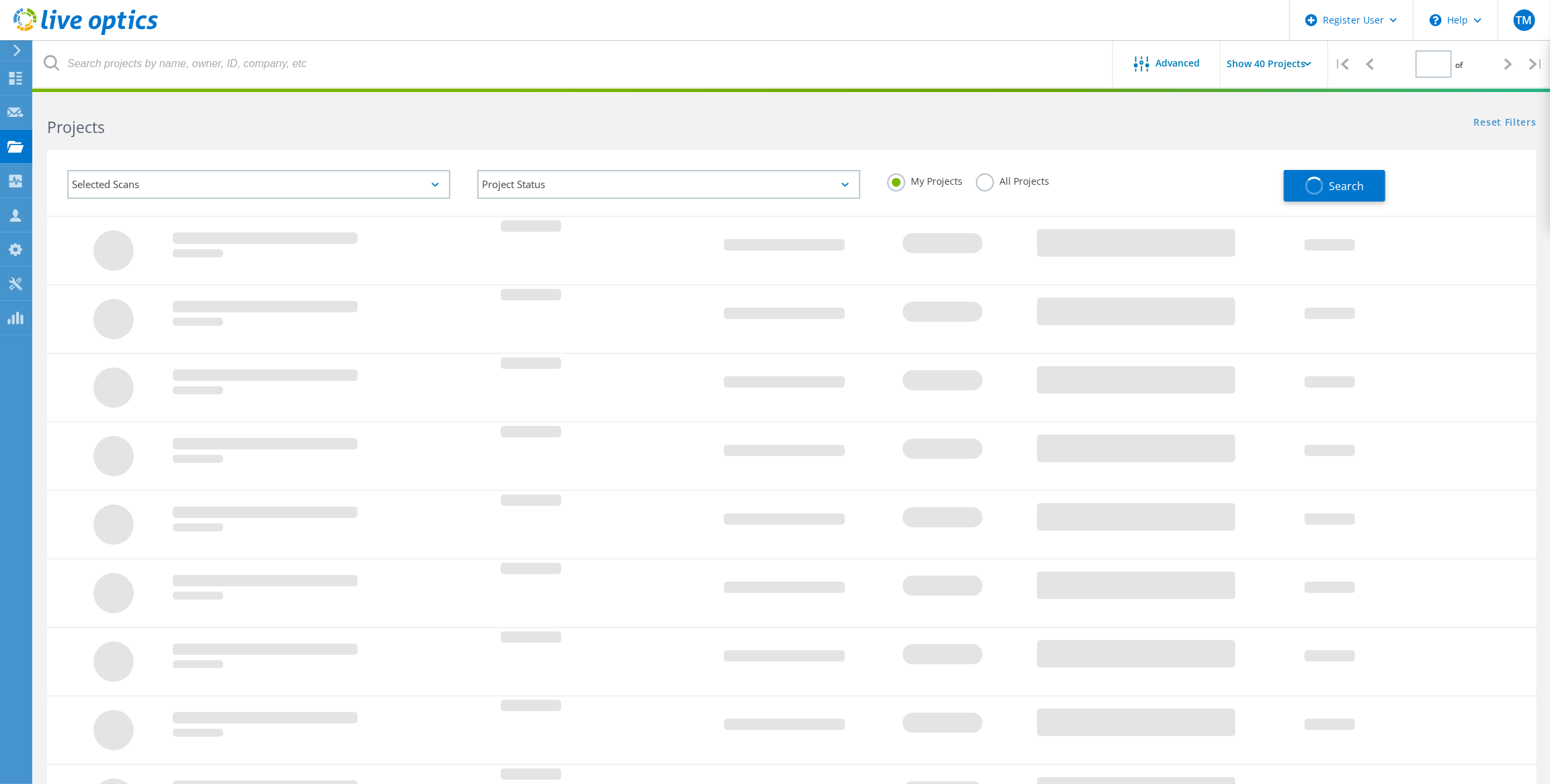
type input "1"
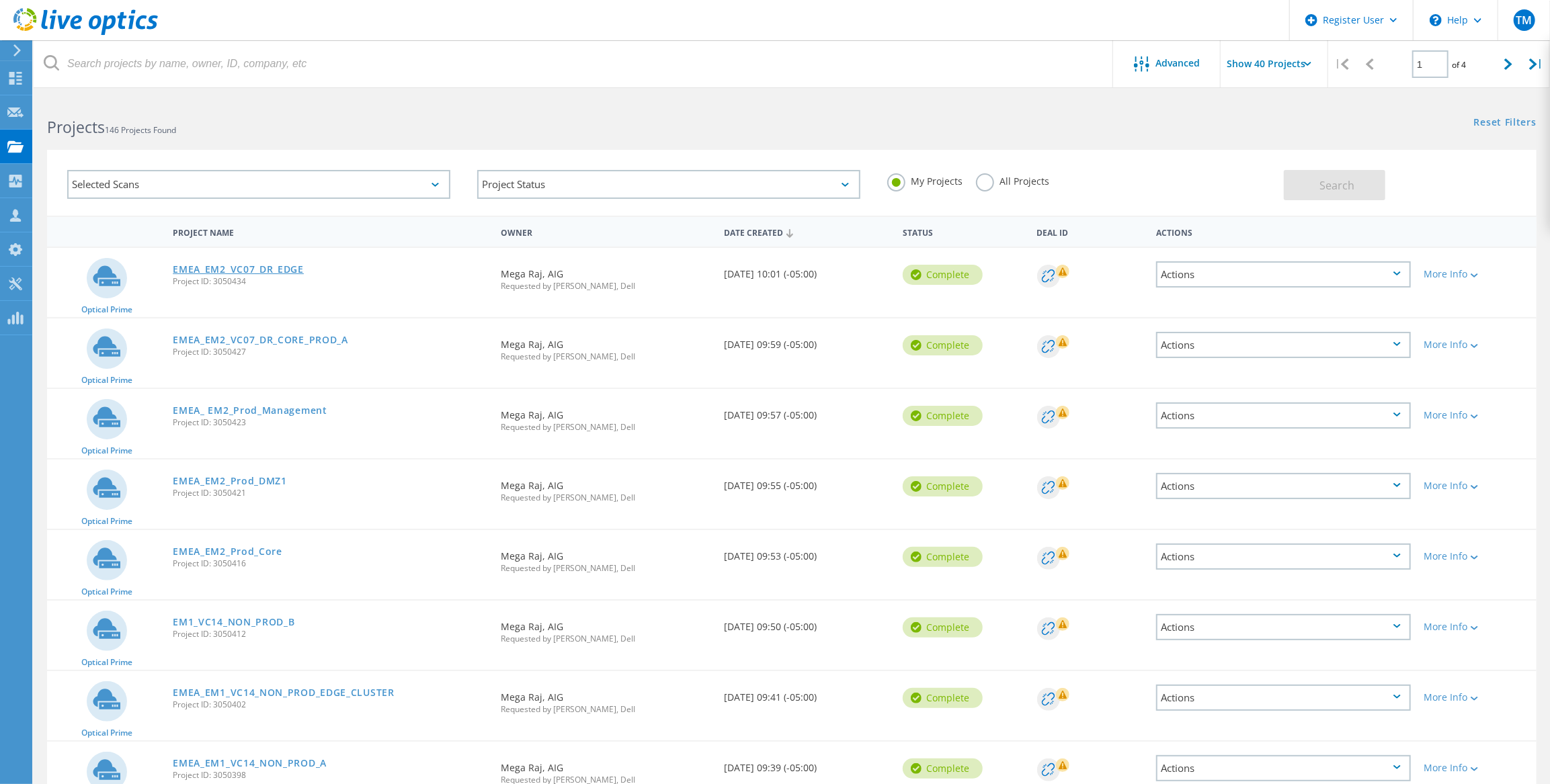
click at [248, 268] on link "EMEA_EM2_VC07_DR_EDGE" at bounding box center [238, 270] width 131 height 10
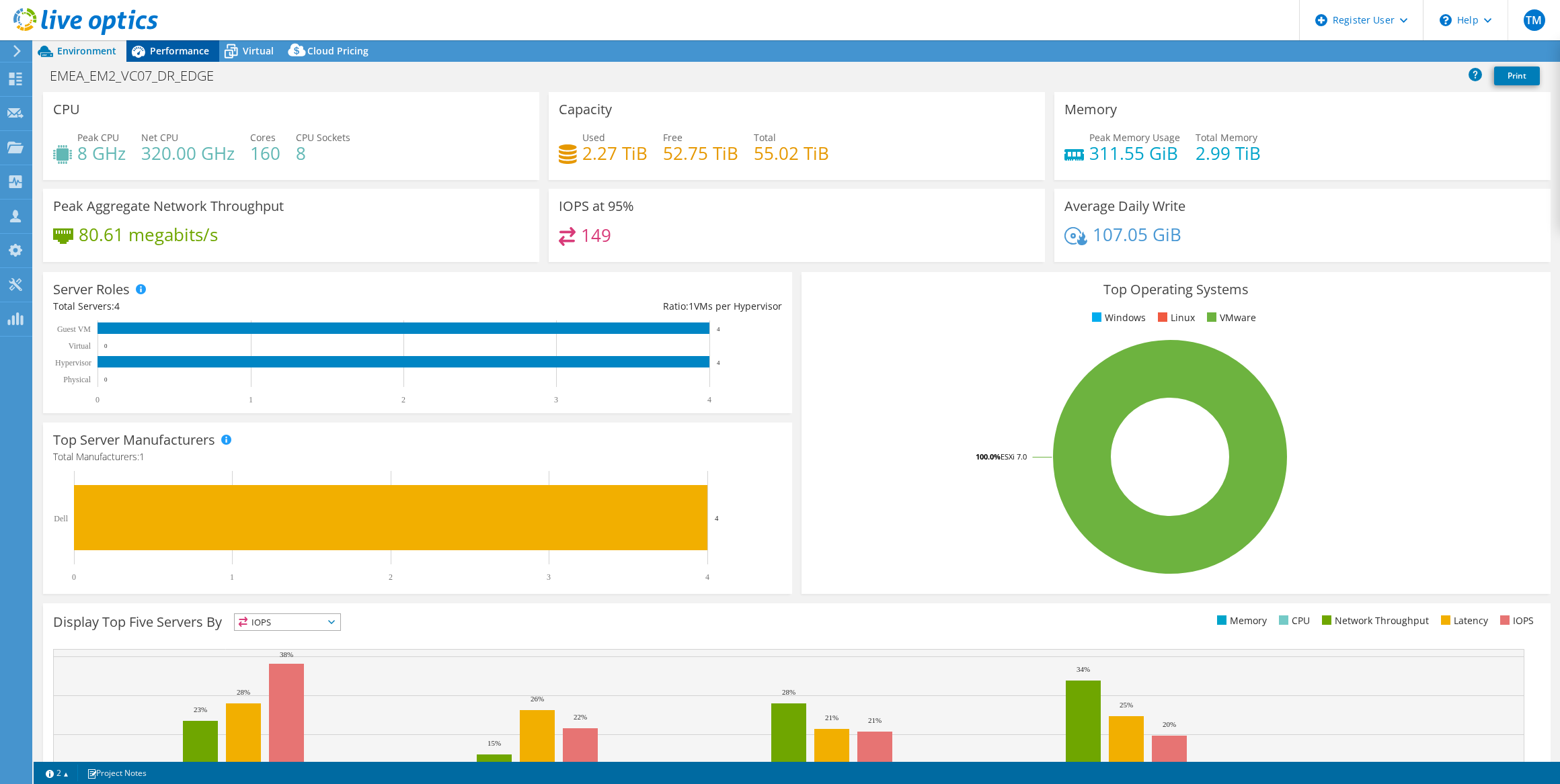
click at [175, 50] on span "Performance" at bounding box center [179, 51] width 59 height 13
